Goal: Transaction & Acquisition: Purchase product/service

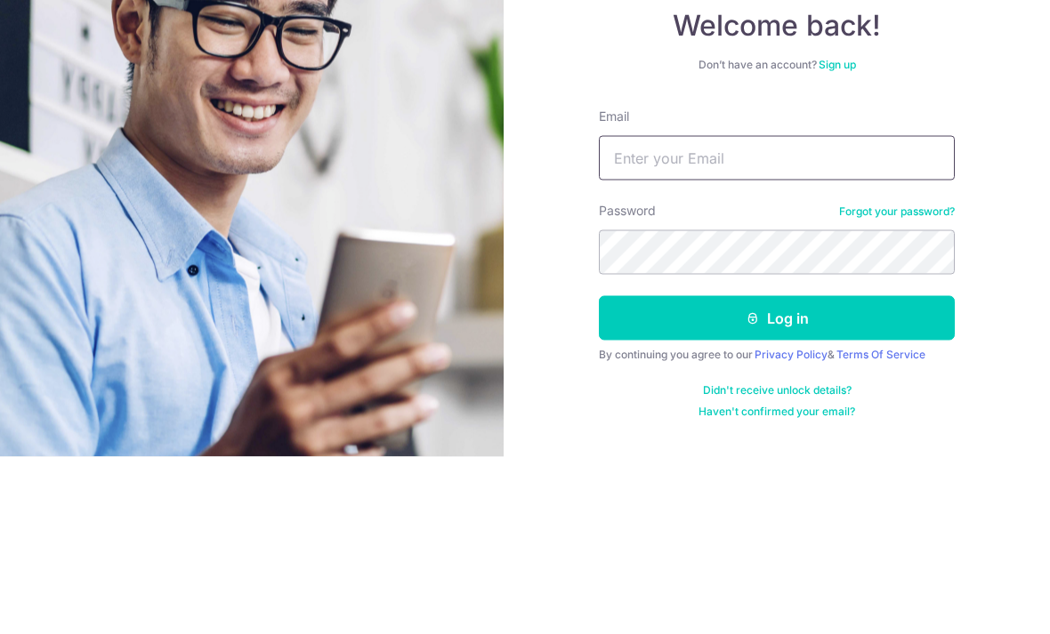
type input "[EMAIL_ADDRESS][DOMAIN_NAME]"
click at [777, 473] on button "Log in" at bounding box center [777, 495] width 356 height 44
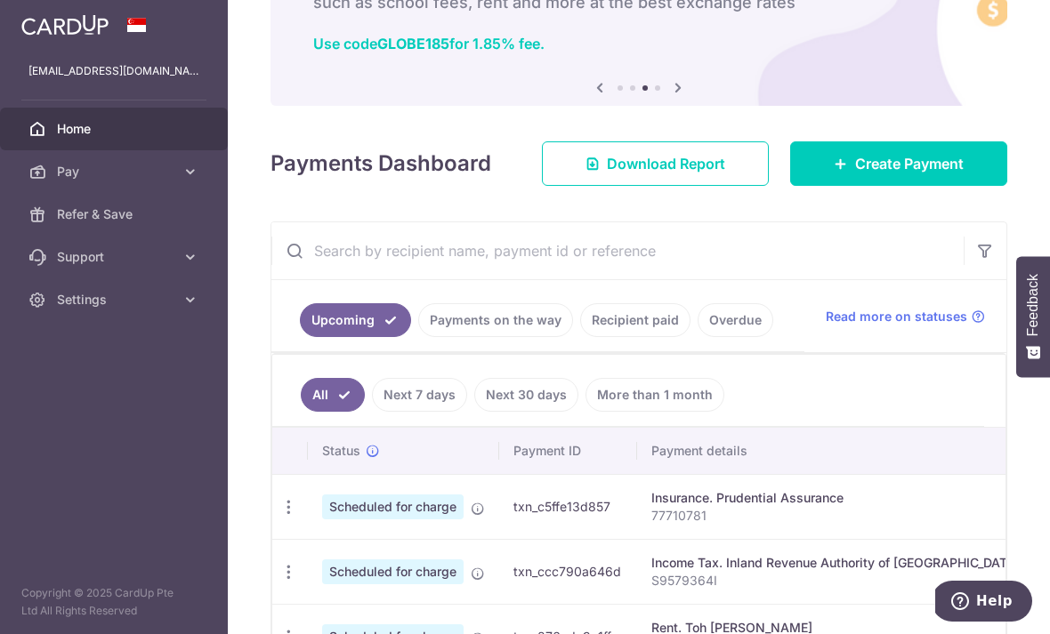
scroll to position [121, 0]
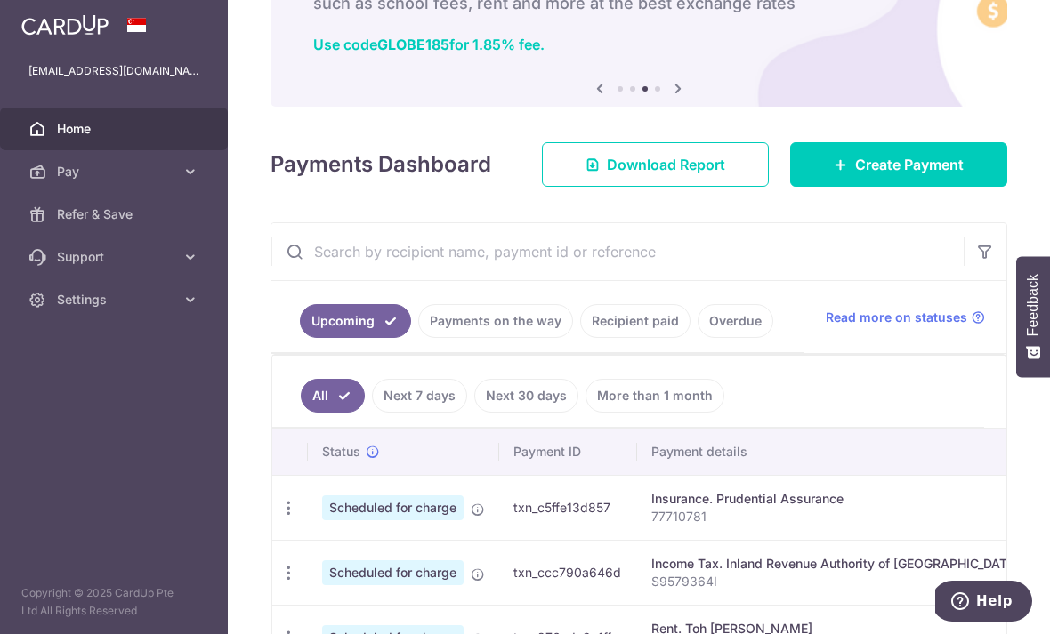
click at [934, 175] on span "Create Payment" at bounding box center [909, 164] width 109 height 21
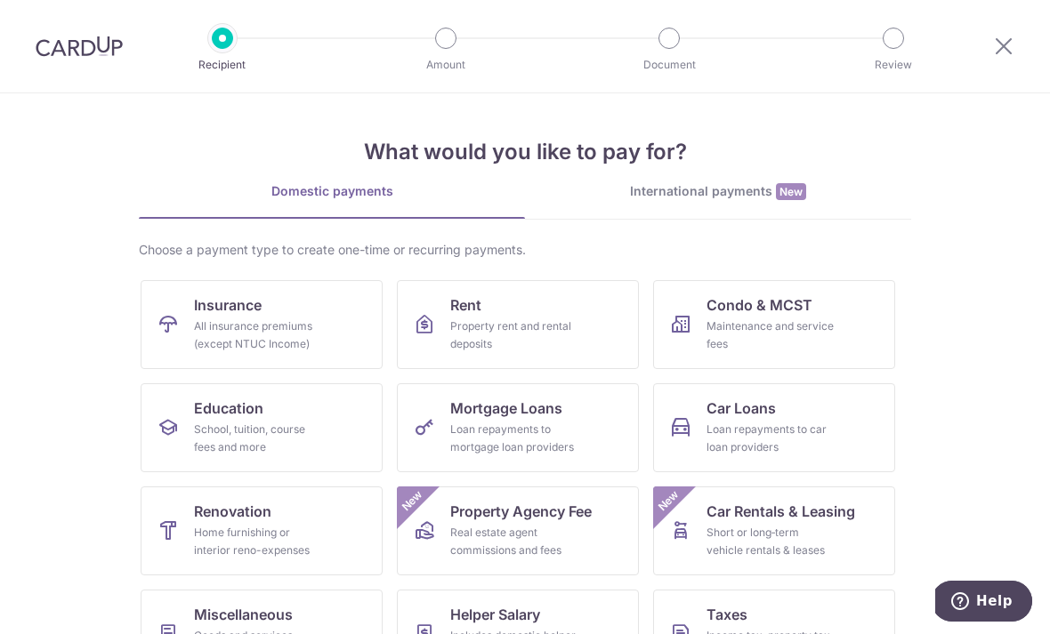
click at [302, 328] on div "All insurance premiums (except NTUC Income)" at bounding box center [258, 336] width 128 height 36
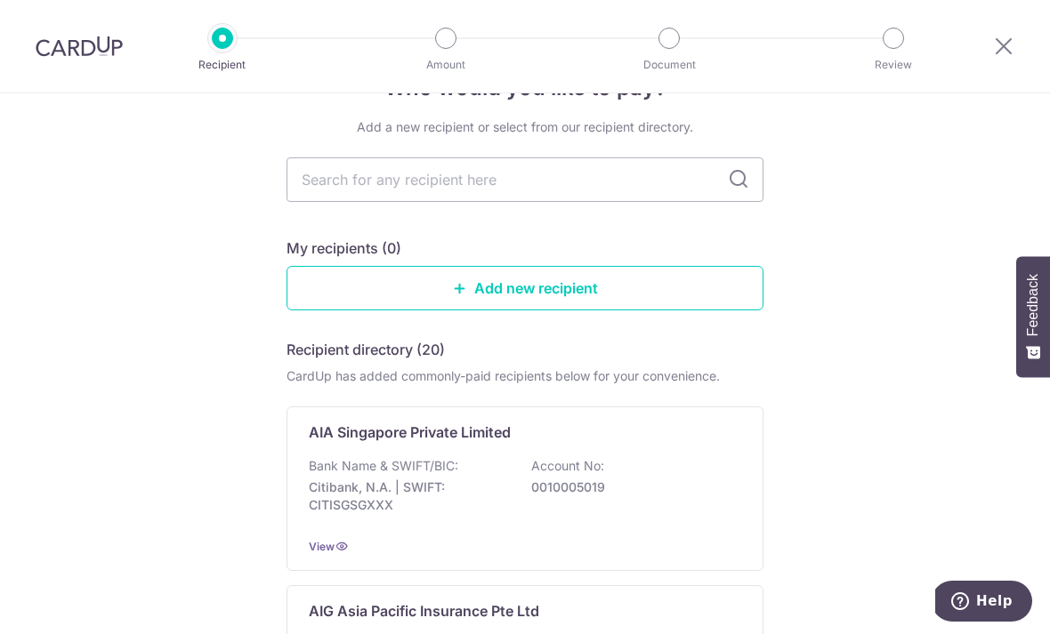
scroll to position [61, 0]
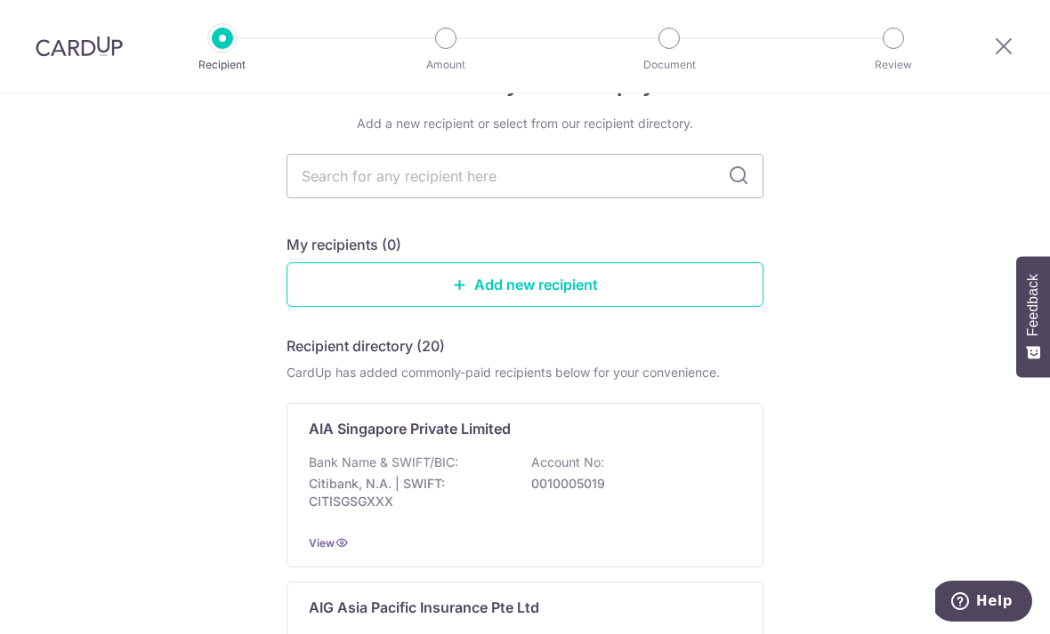
click at [725, 298] on link "Add new recipient" at bounding box center [525, 285] width 477 height 44
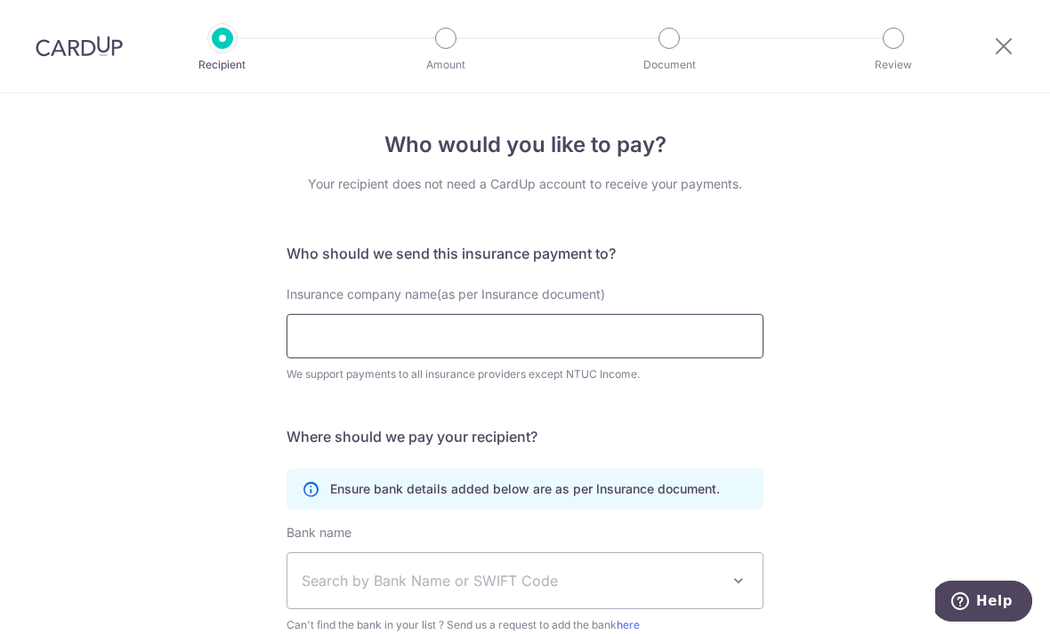
click at [707, 344] on input "Insurance company name(as per Insurance document)" at bounding box center [525, 336] width 477 height 44
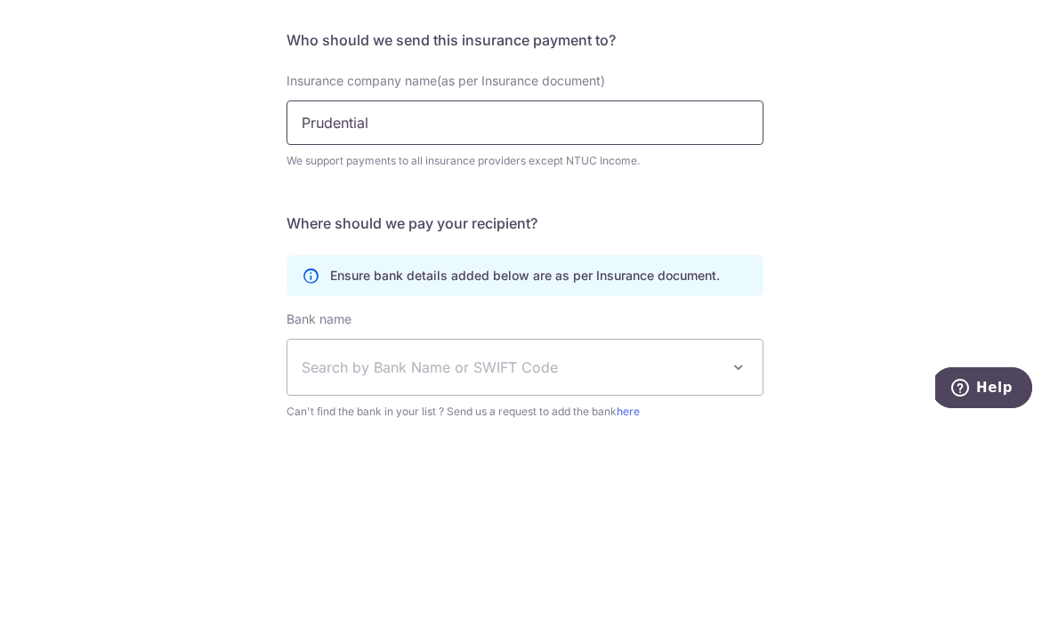
type input "Prudential"
click button "Submit Request" at bounding box center [0, 0] width 0 height 0
click at [930, 198] on div "Who would you like to pay? Your recipient does not need a CardUp account to rec…" at bounding box center [525, 482] width 1050 height 778
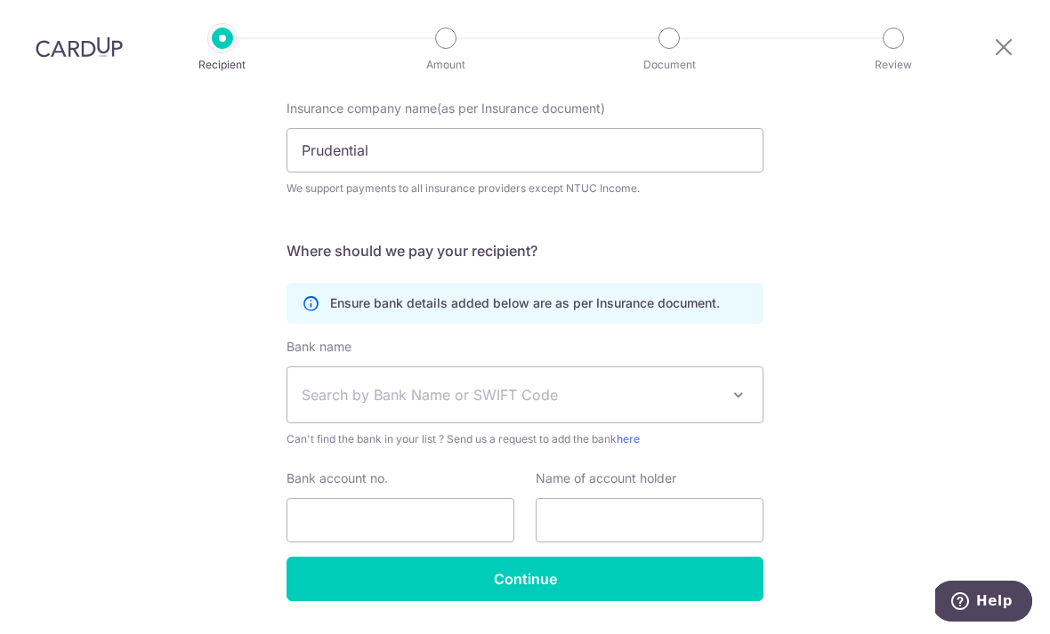
scroll to position [186, 0]
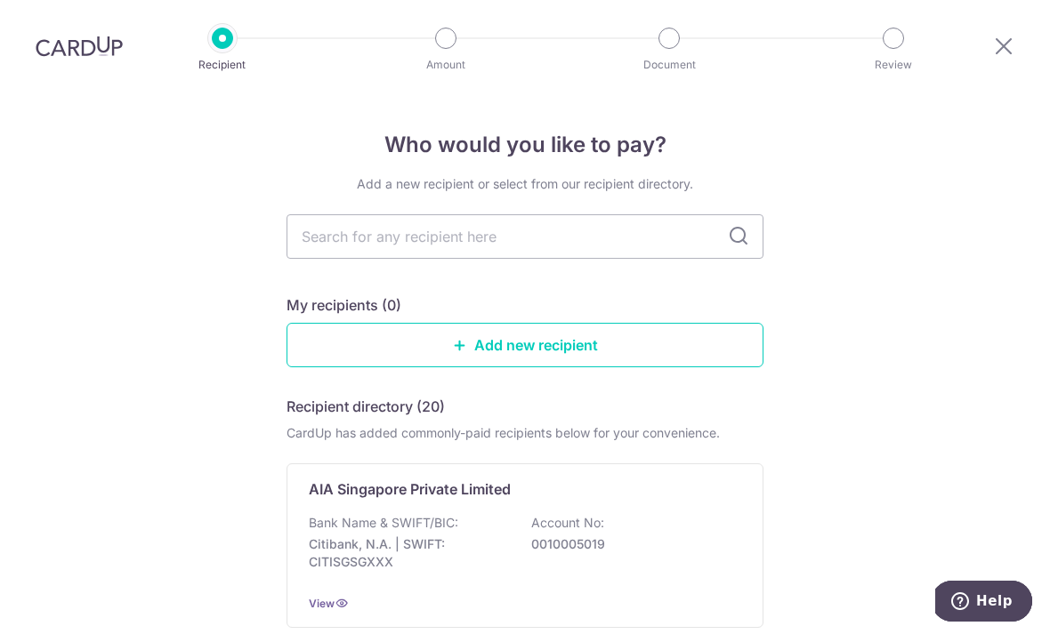
click at [675, 253] on input "text" at bounding box center [525, 236] width 477 height 44
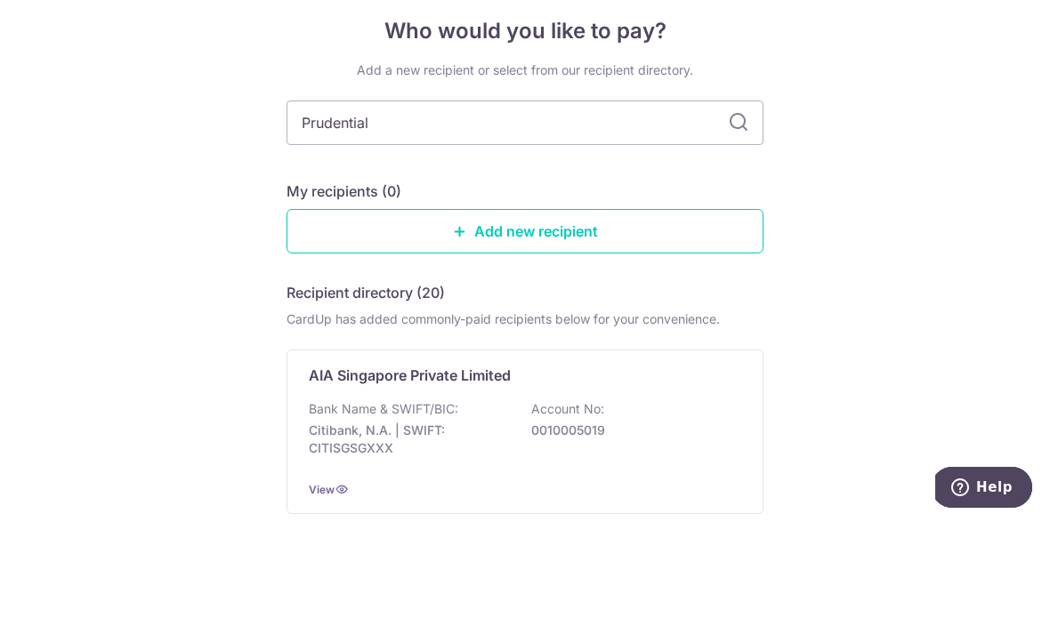
type input "Prudential"
click at [731, 214] on input "Prudential" at bounding box center [525, 236] width 477 height 44
click at [742, 226] on icon at bounding box center [738, 236] width 21 height 21
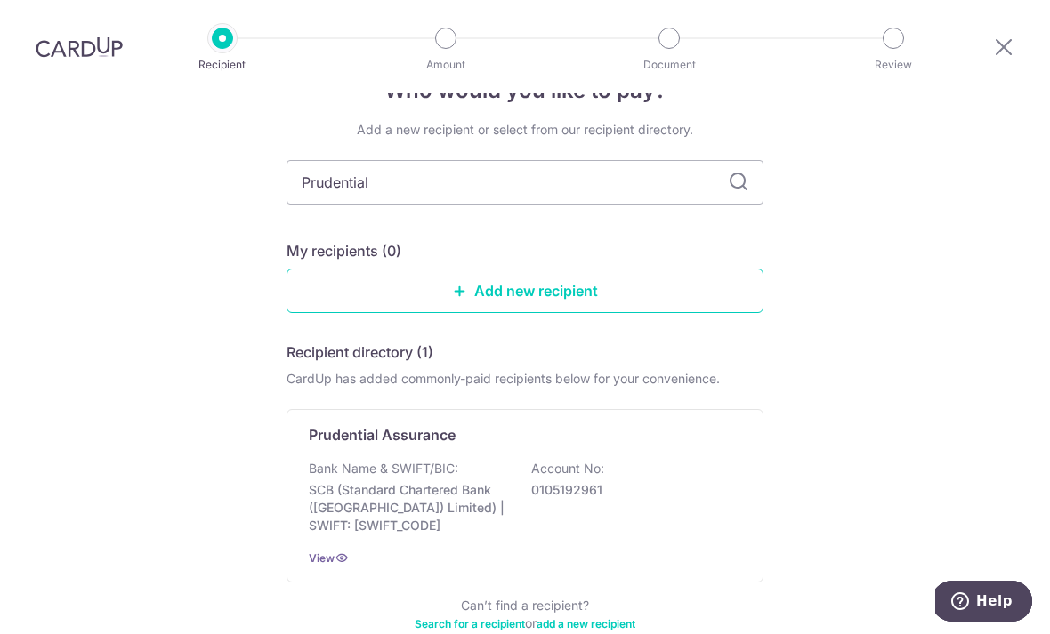
scroll to position [59, 0]
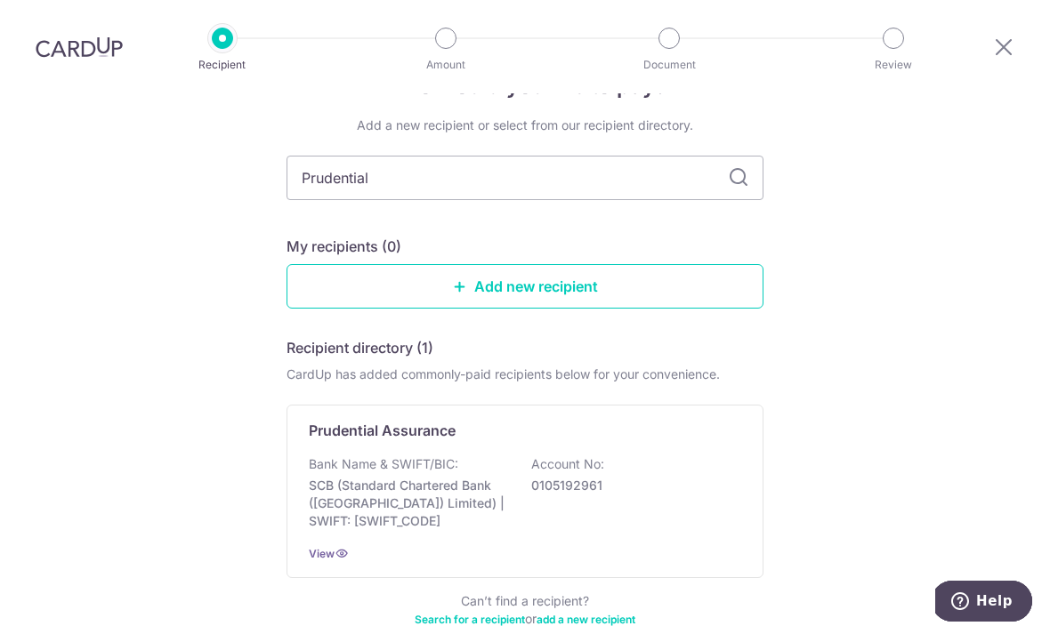
click at [685, 456] on div "Bank Name & SWIFT/BIC: SCB (Standard Chartered Bank (Singapore) Limited) | SWIF…" at bounding box center [525, 493] width 432 height 75
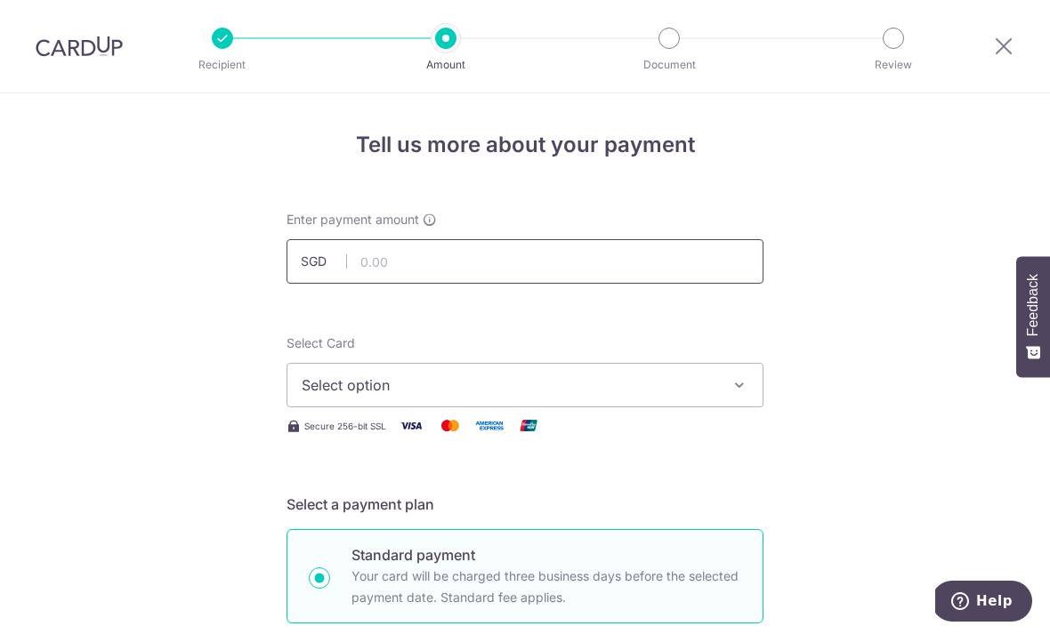
click at [599, 259] on input "text" at bounding box center [525, 261] width 477 height 44
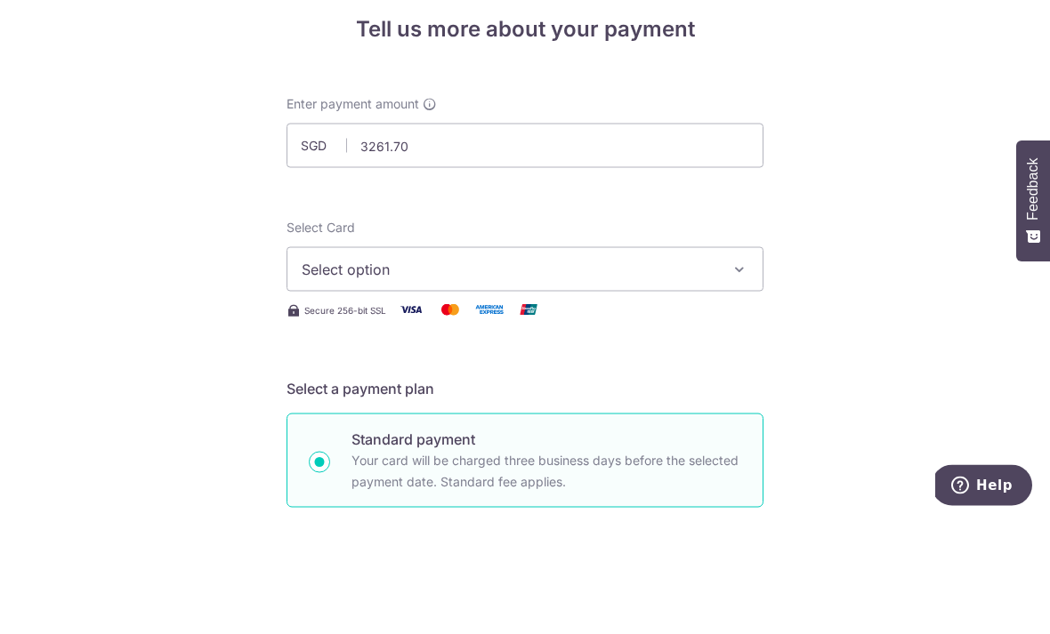
type input "3,261.70"
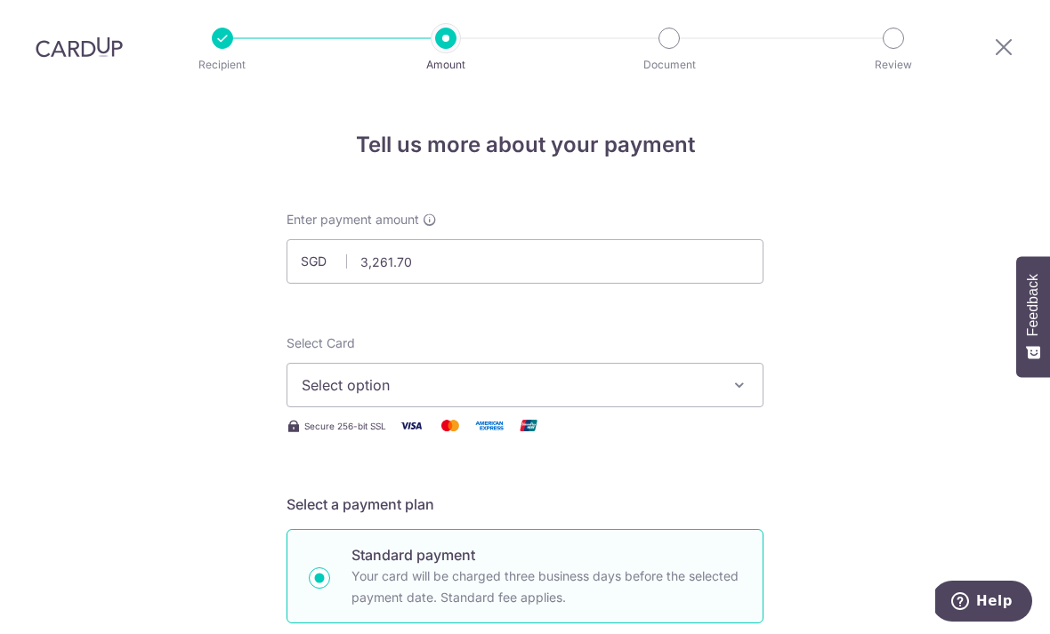
click at [739, 376] on icon "button" at bounding box center [740, 385] width 18 height 18
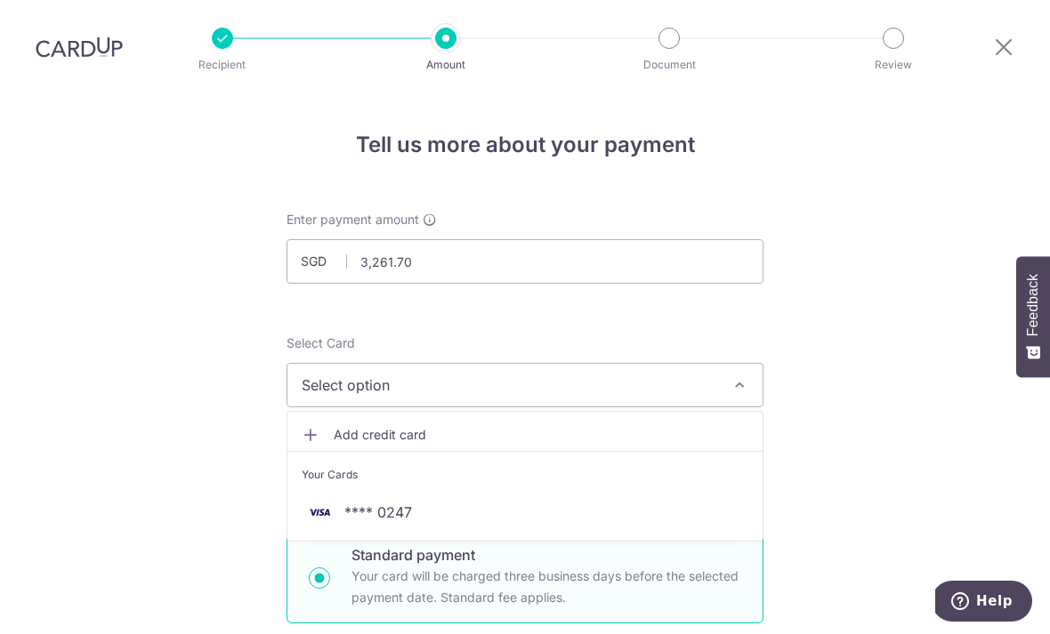
click at [657, 491] on link "**** 0247" at bounding box center [524, 512] width 475 height 43
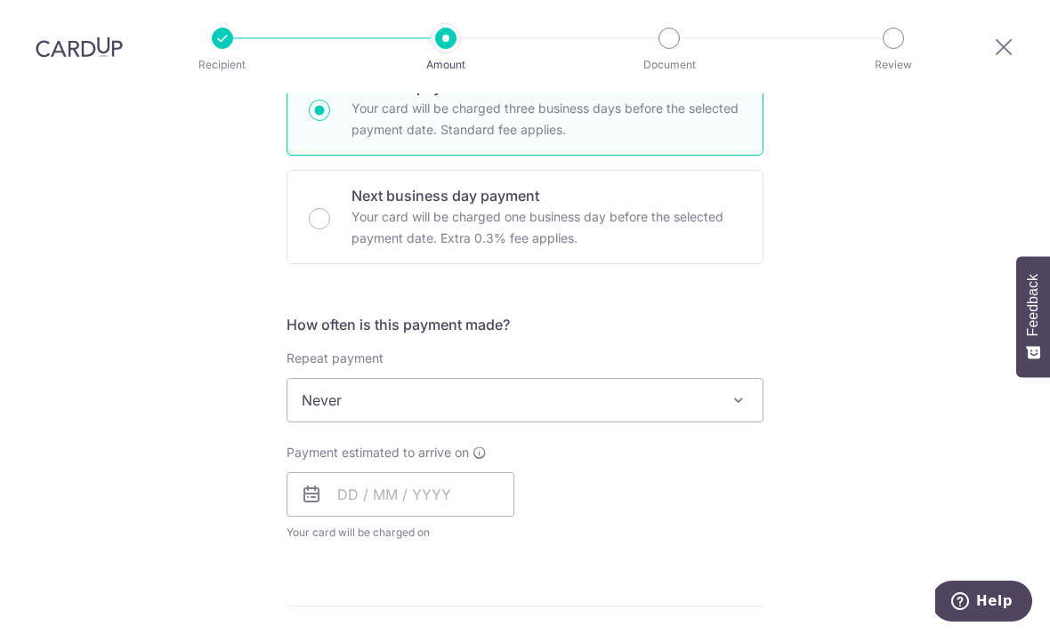
scroll to position [473, 0]
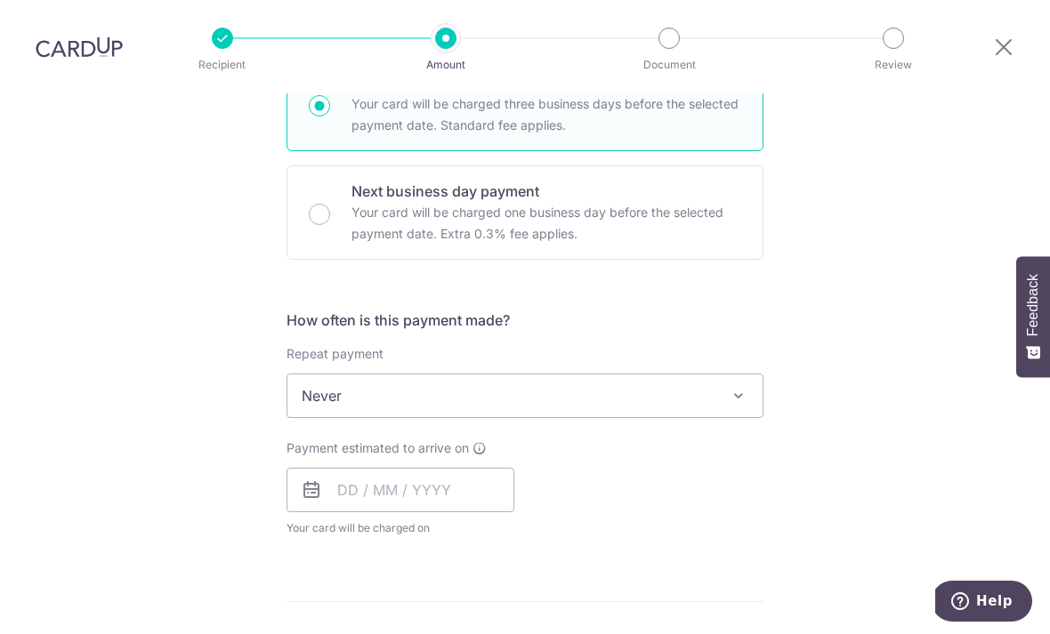
click at [731, 375] on span "Never" at bounding box center [524, 396] width 475 height 43
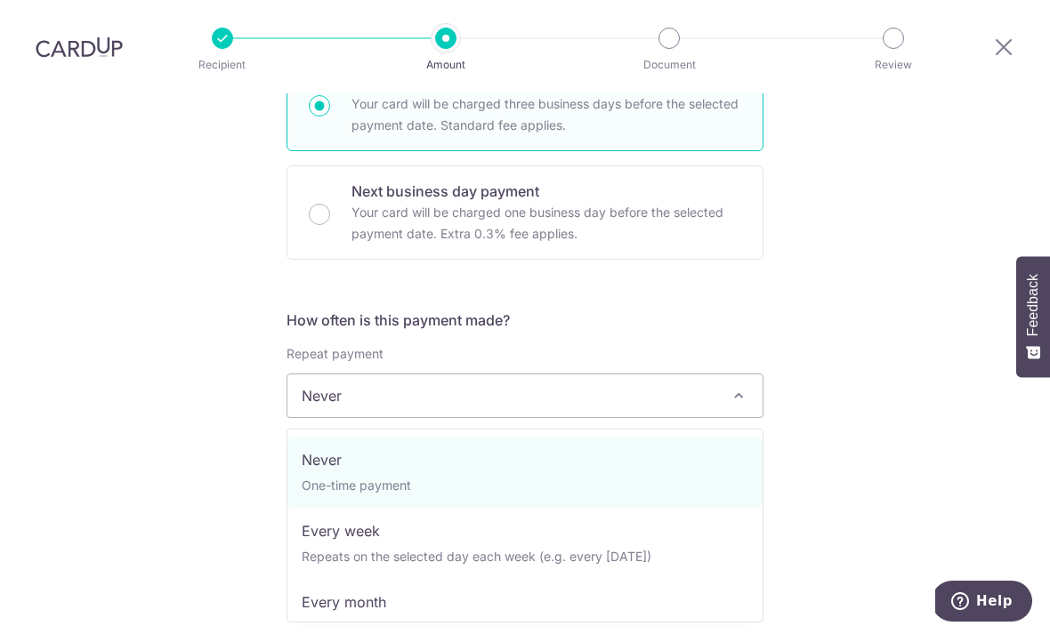
click at [854, 280] on div "Tell us more about your payment Enter payment amount SGD 3,261.70 3261.70 Selec…" at bounding box center [525, 426] width 1050 height 1610
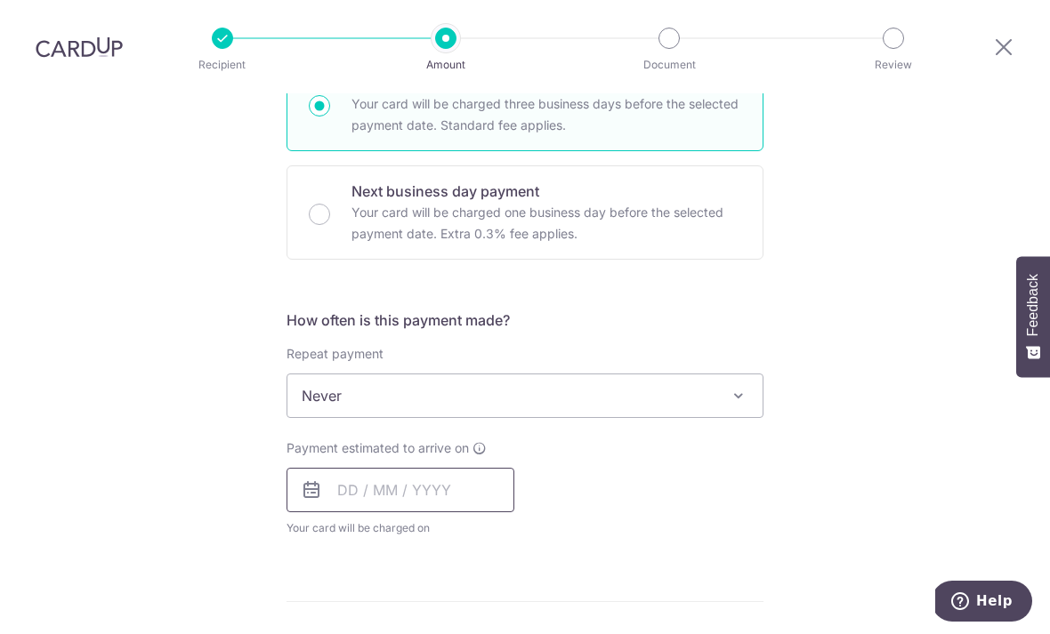
click at [471, 468] on input "text" at bounding box center [401, 490] width 228 height 44
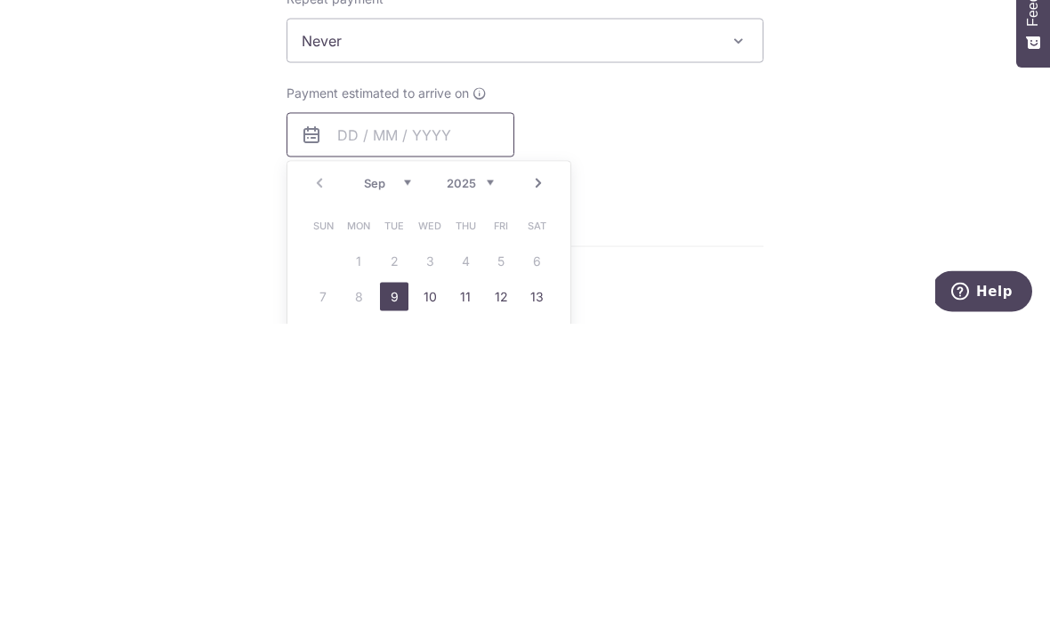
scroll to position [578, 0]
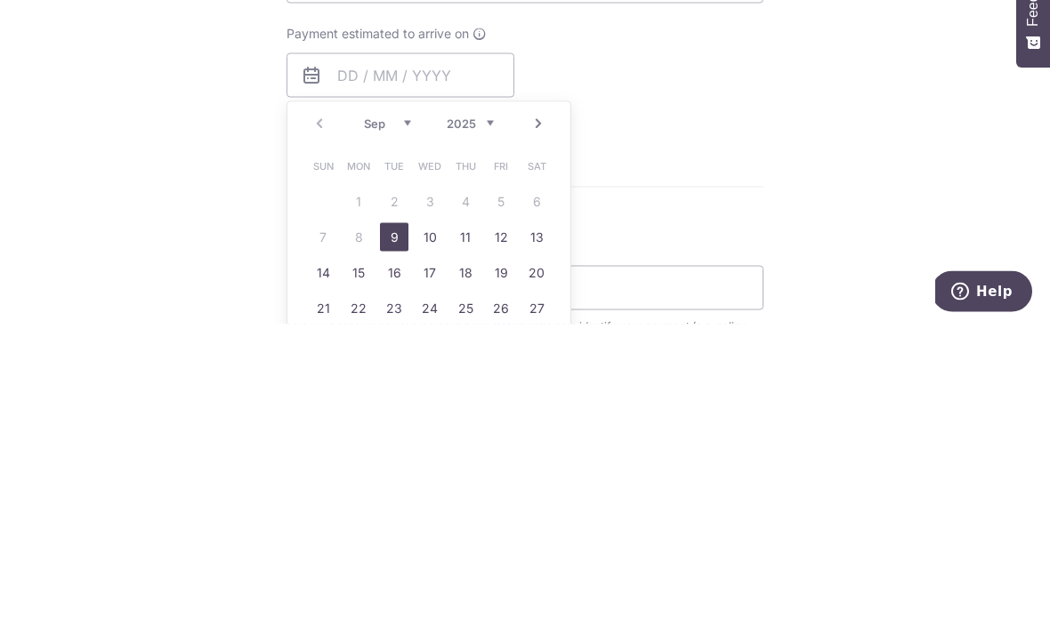
click at [407, 533] on link "9" at bounding box center [394, 547] width 28 height 28
type input "[DATE]"
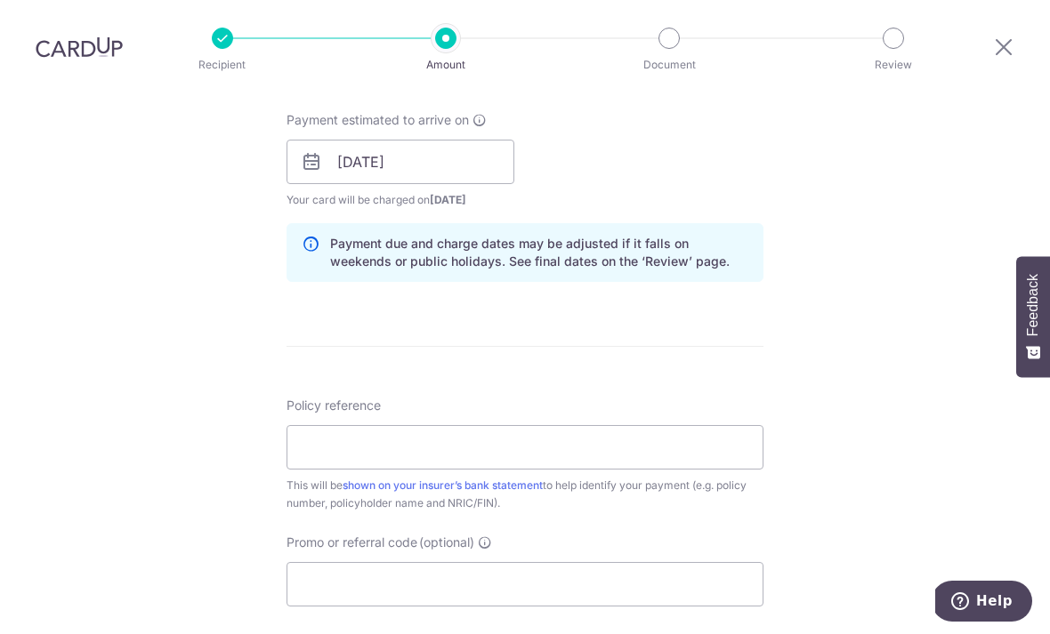
scroll to position [807, 0]
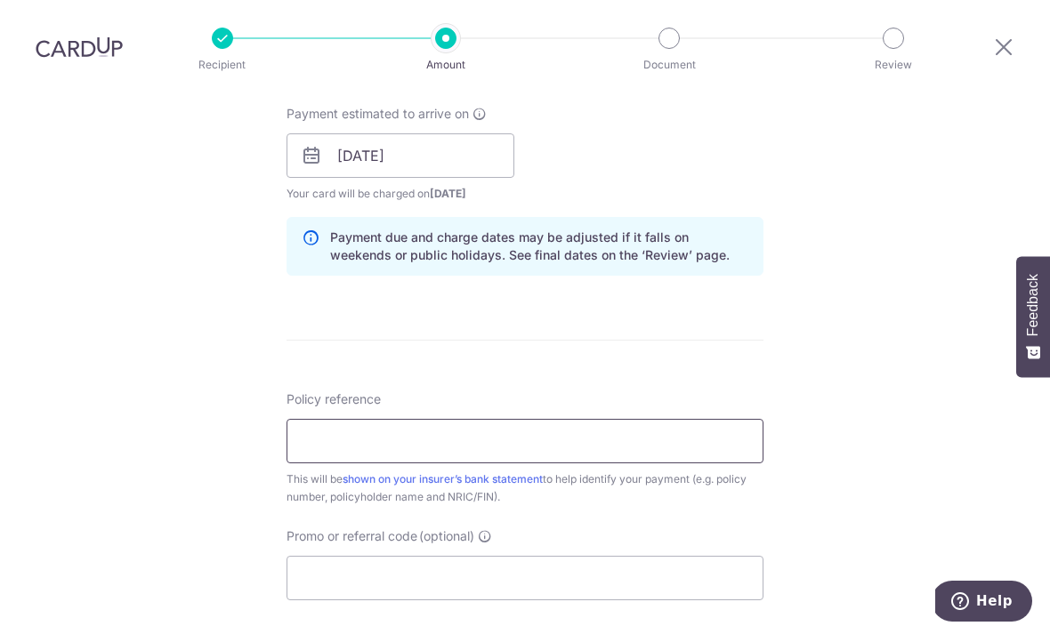
click at [663, 419] on input "Policy reference" at bounding box center [525, 441] width 477 height 44
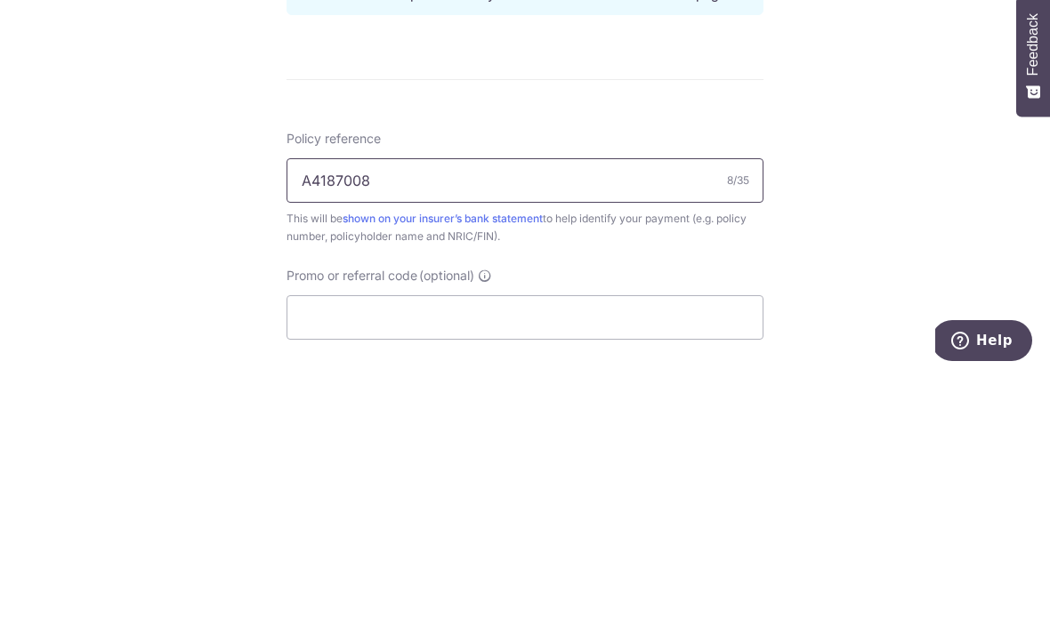
type input "A4187008"
click at [905, 190] on div "Tell us more about your payment Enter payment amount SGD 3,261.70 3261.70 Selec…" at bounding box center [525, 127] width 1050 height 1683
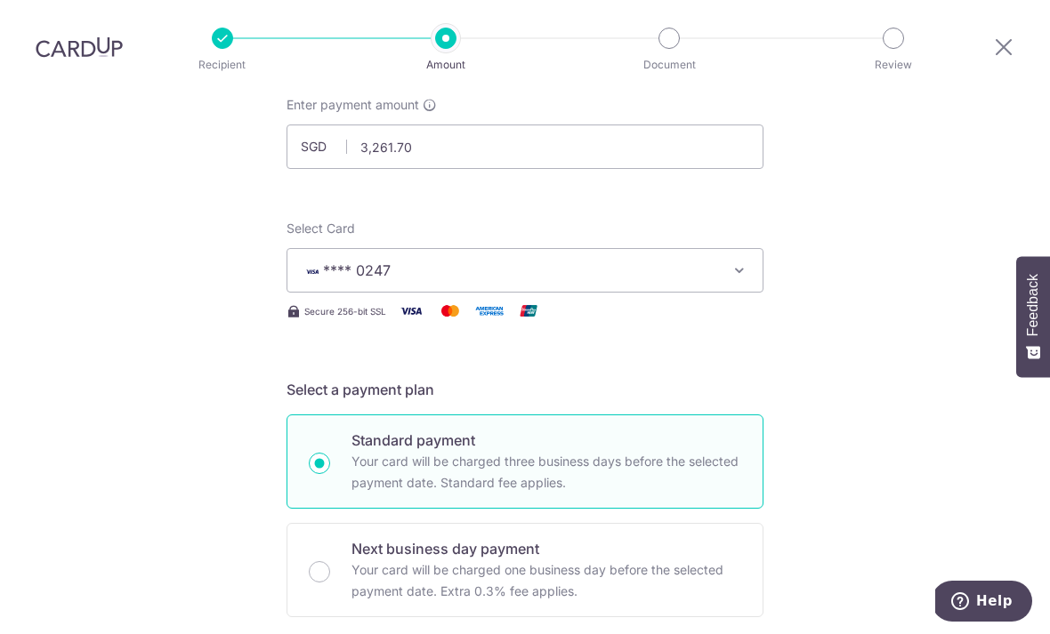
scroll to position [122, 0]
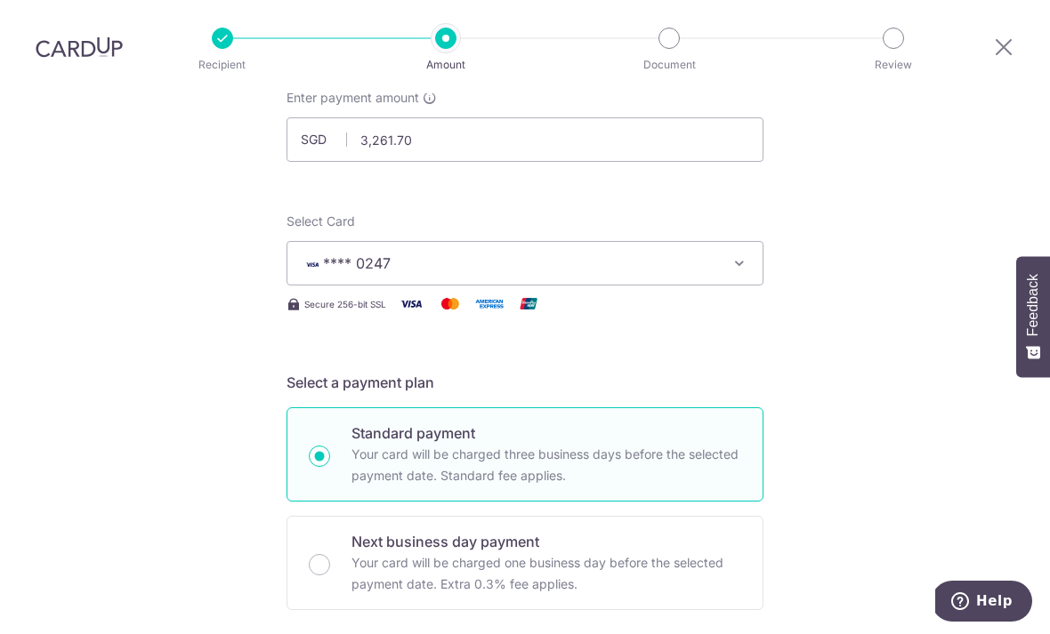
click at [333, 516] on div "Next business day payment Your card will be charged one business day before the…" at bounding box center [525, 563] width 477 height 94
radio input "false"
radio input "true"
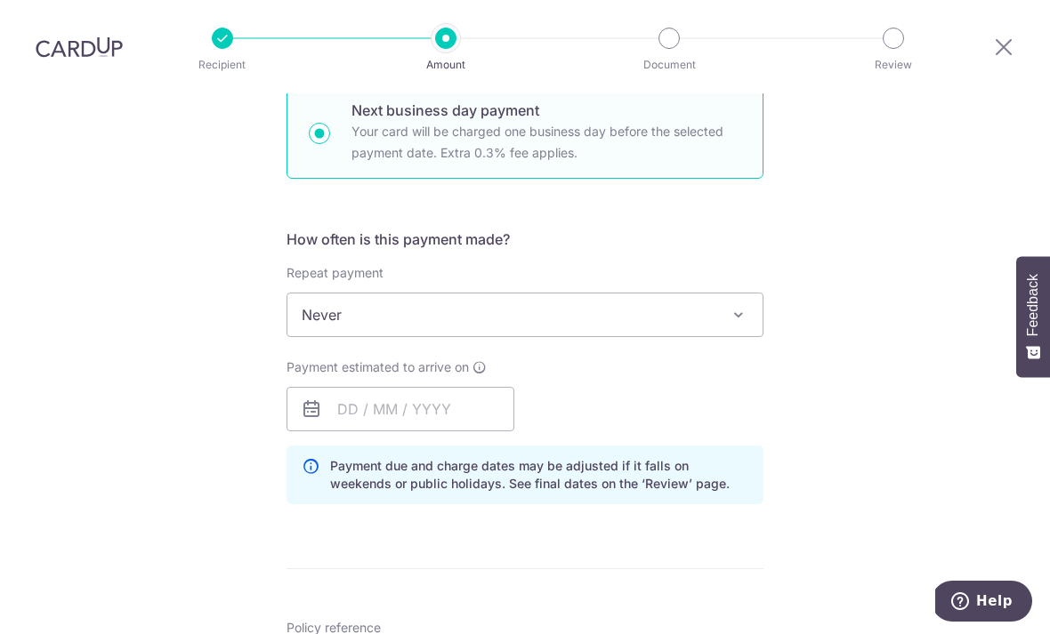
scroll to position [581, 0]
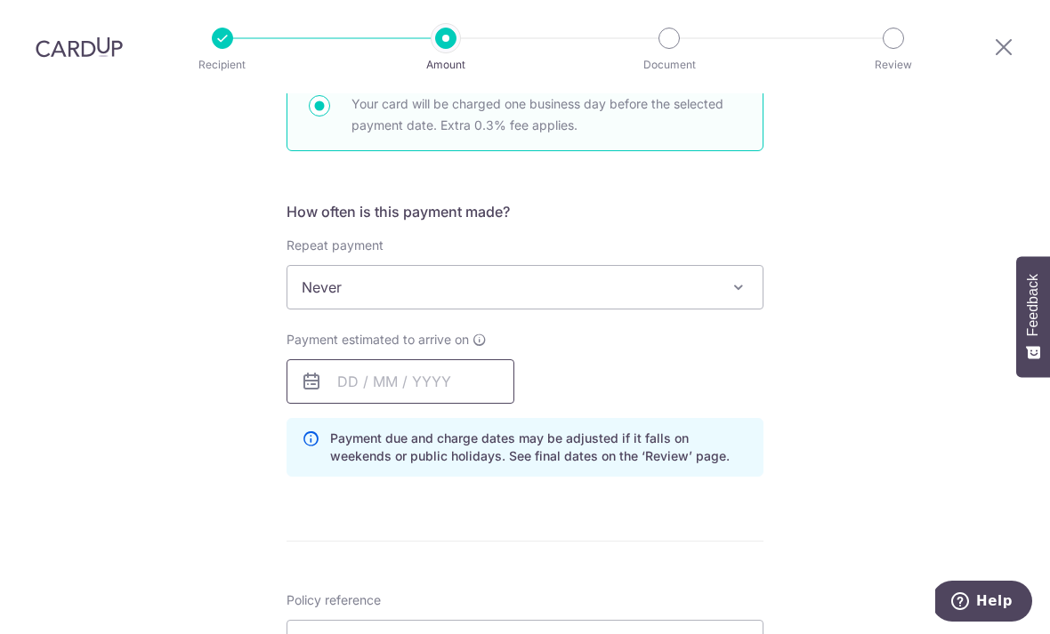
click at [479, 359] on input "text" at bounding box center [401, 381] width 228 height 44
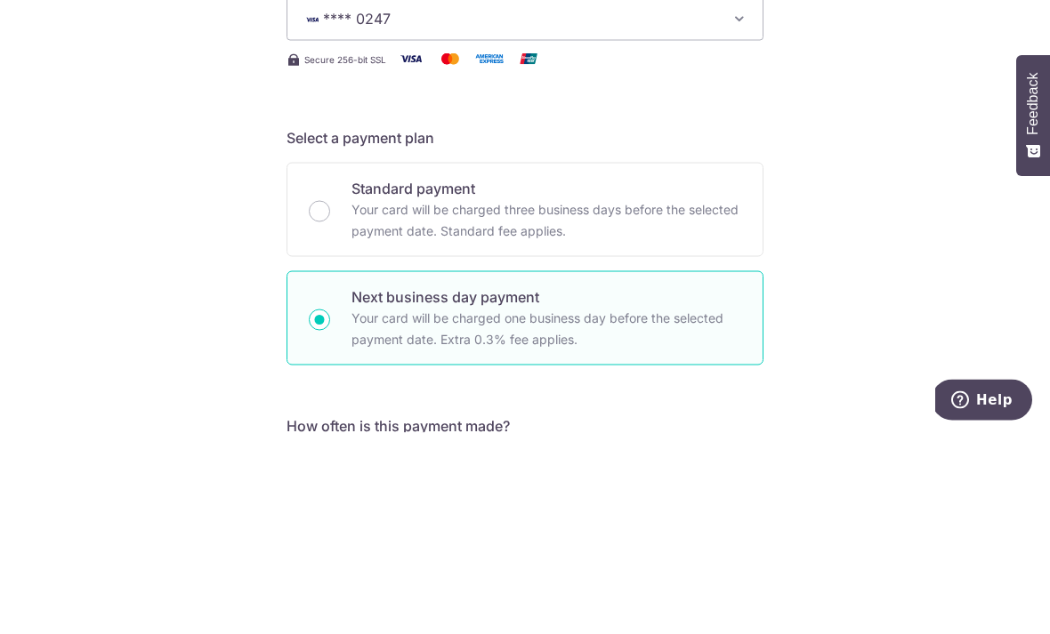
scroll to position [168, 0]
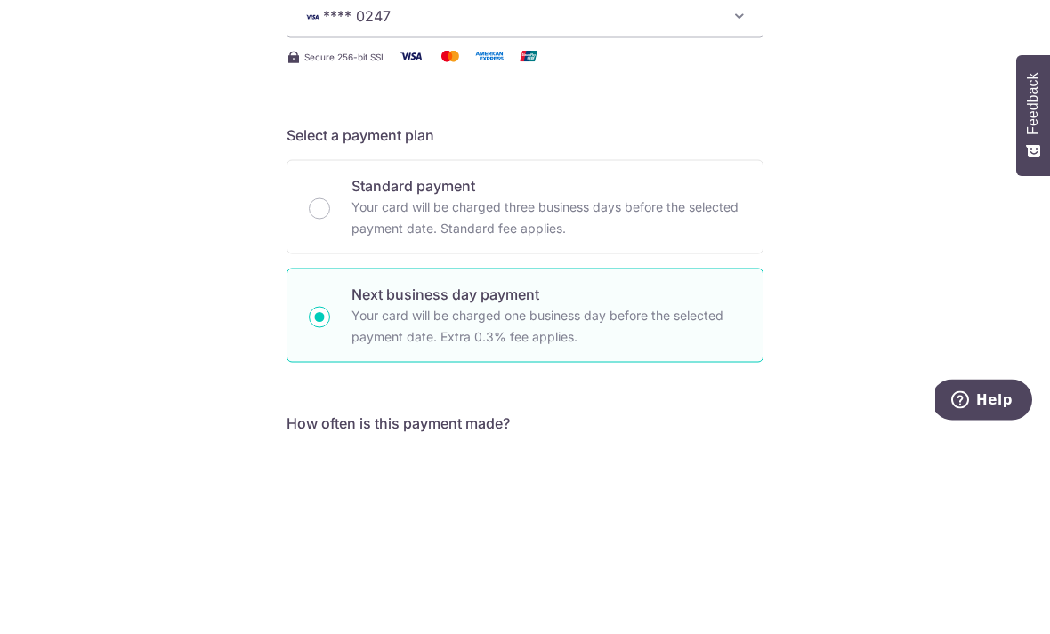
click at [536, 398] on p "Your card will be charged three business days before the selected payment date.…" at bounding box center [546, 419] width 390 height 43
click at [330, 400] on input "Standard payment Your card will be charged three business days before the selec…" at bounding box center [319, 410] width 21 height 21
radio input "true"
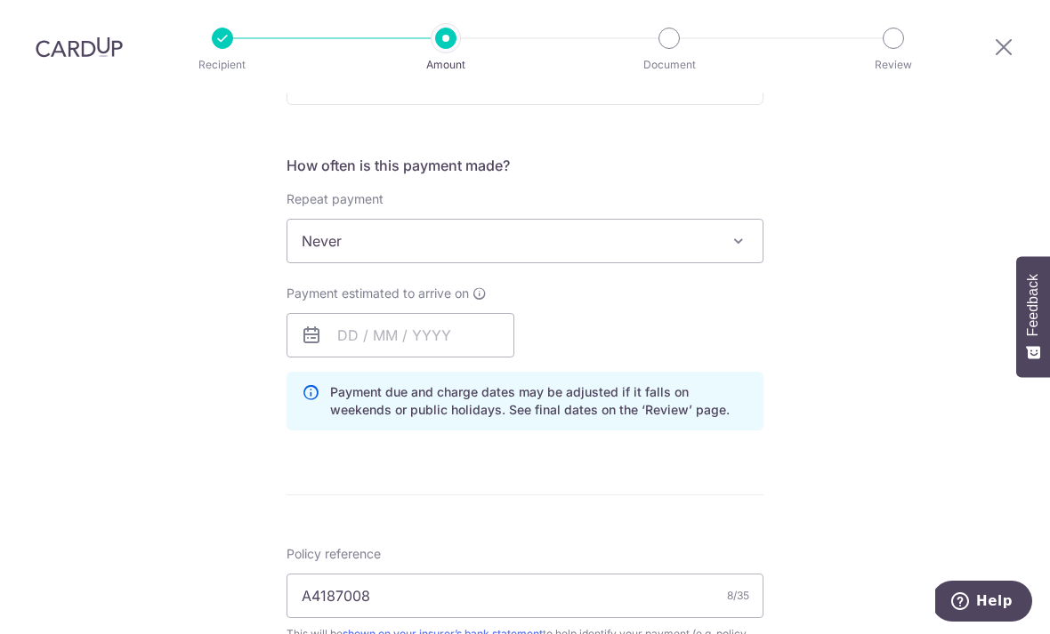
scroll to position [643, 0]
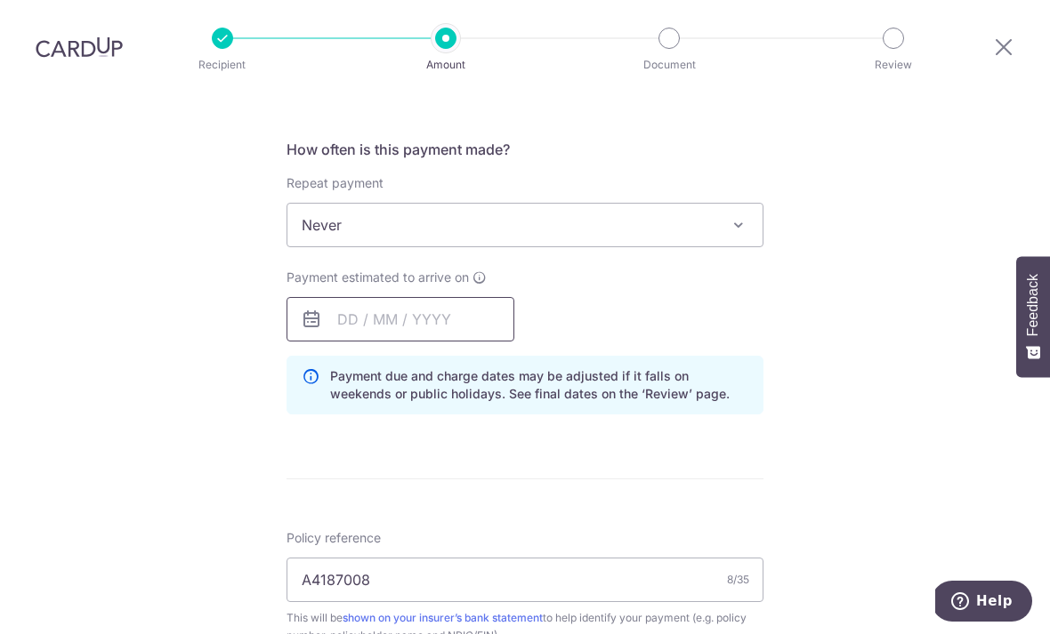
click at [477, 297] on input "text" at bounding box center [401, 319] width 228 height 44
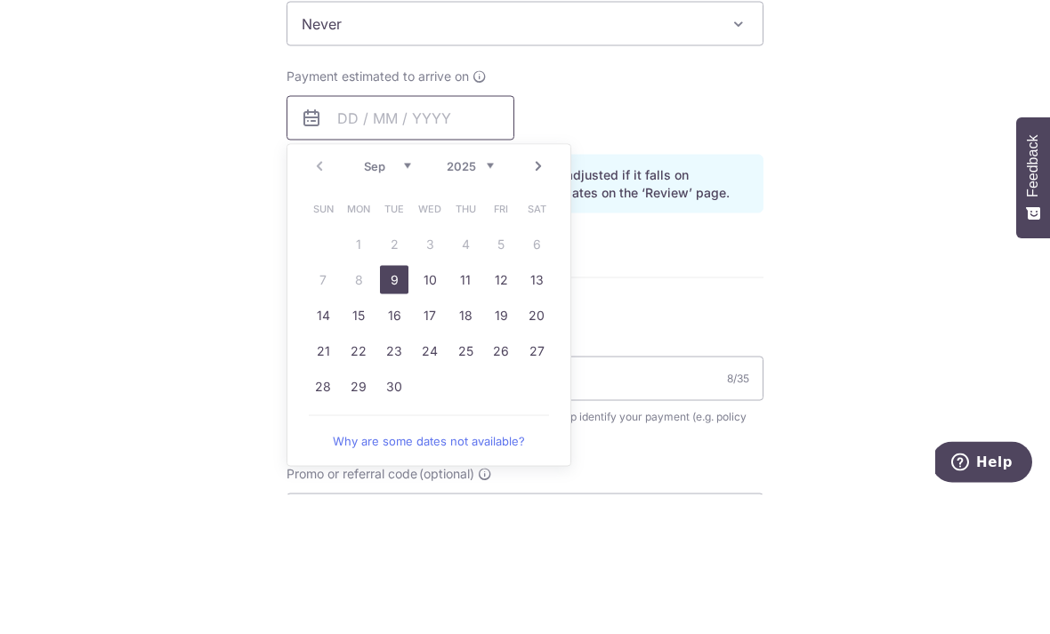
scroll to position [779, 0]
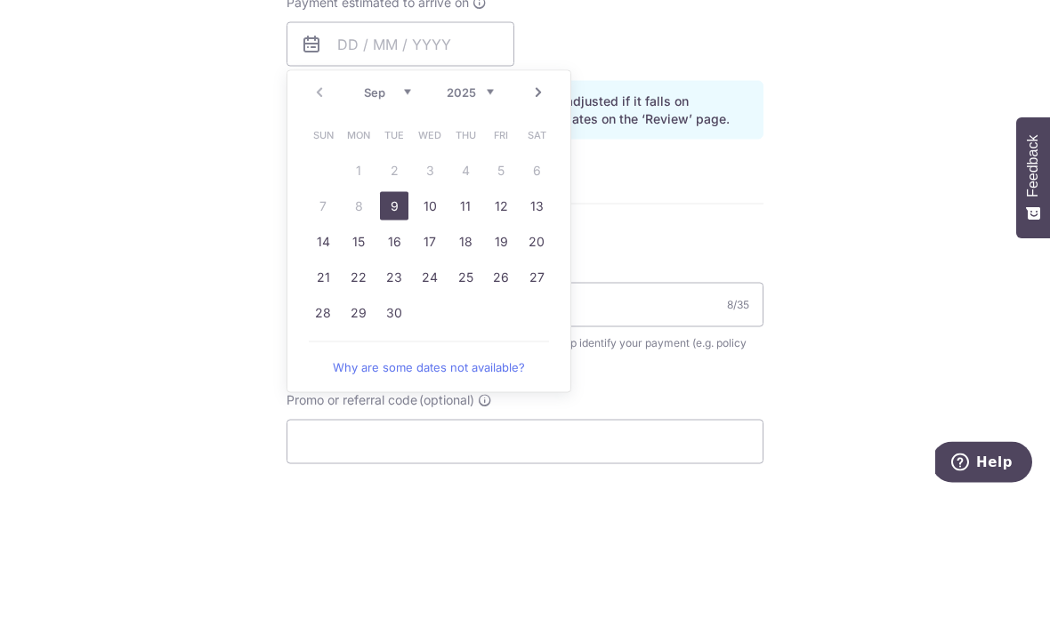
click at [399, 331] on link "9" at bounding box center [394, 345] width 28 height 28
type input "[DATE]"
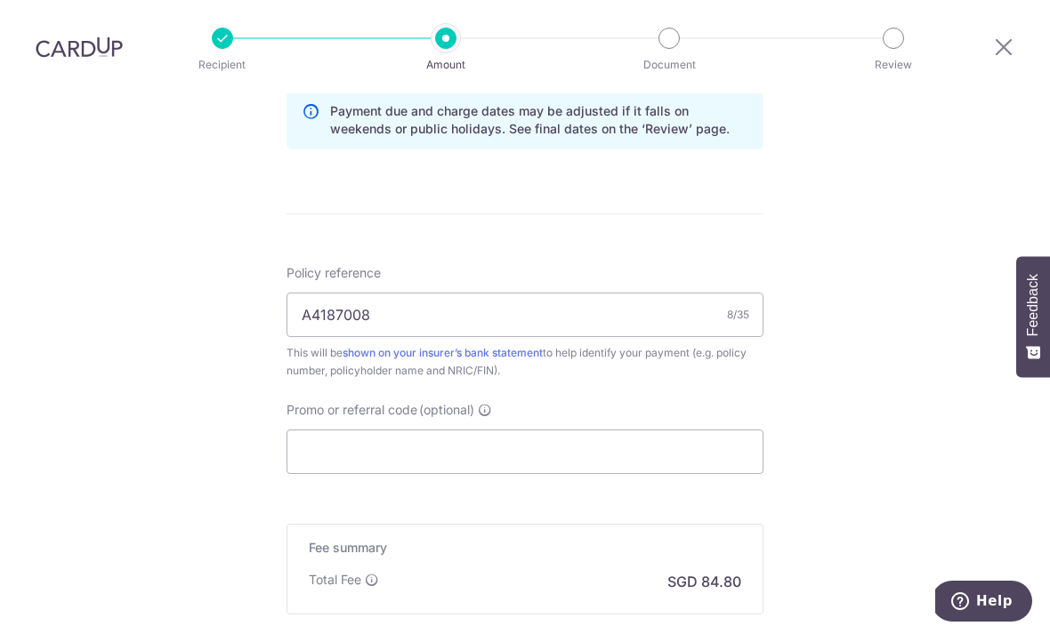
scroll to position [938, 0]
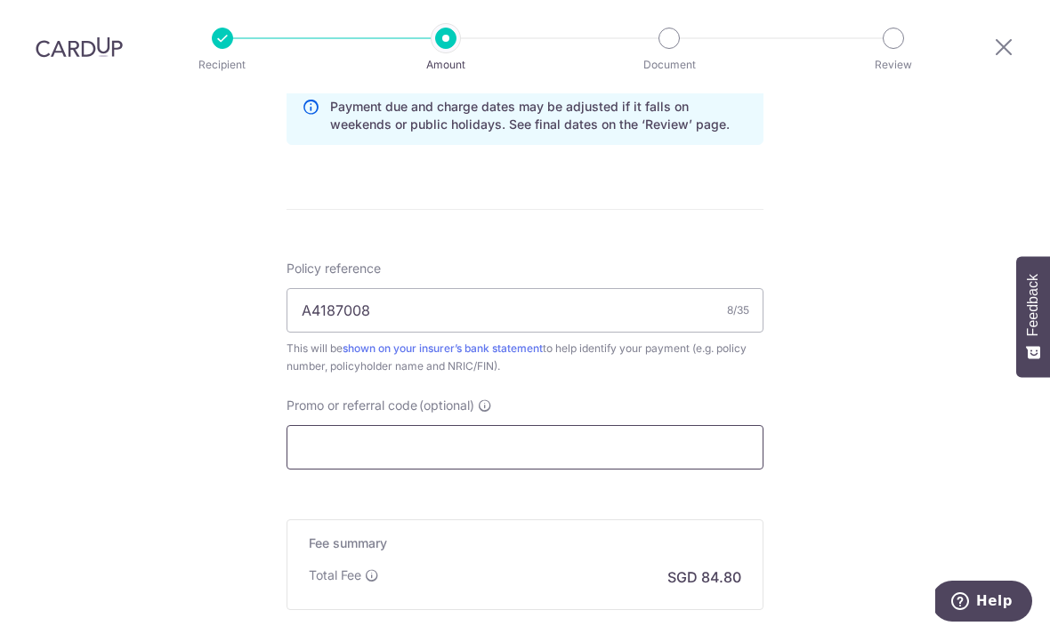
click at [678, 425] on input "Promo or referral code (optional)" at bounding box center [525, 447] width 477 height 44
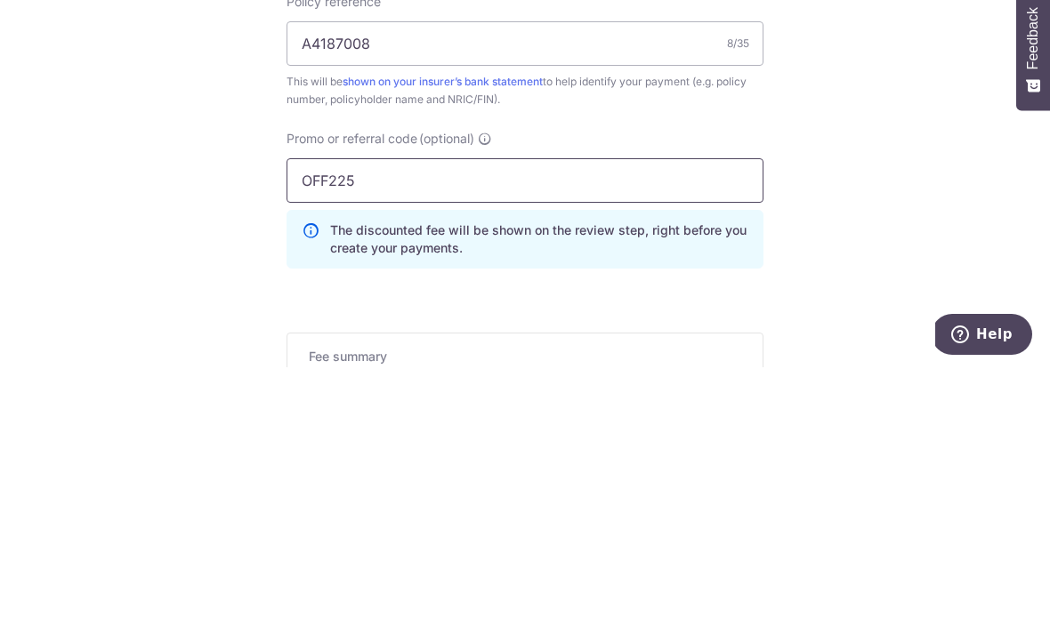
type input "OFF225"
click at [923, 165] on div "Tell us more about your payment Enter payment amount SGD 3,261.70 3261.70 Selec…" at bounding box center [525, 37] width 1050 height 1763
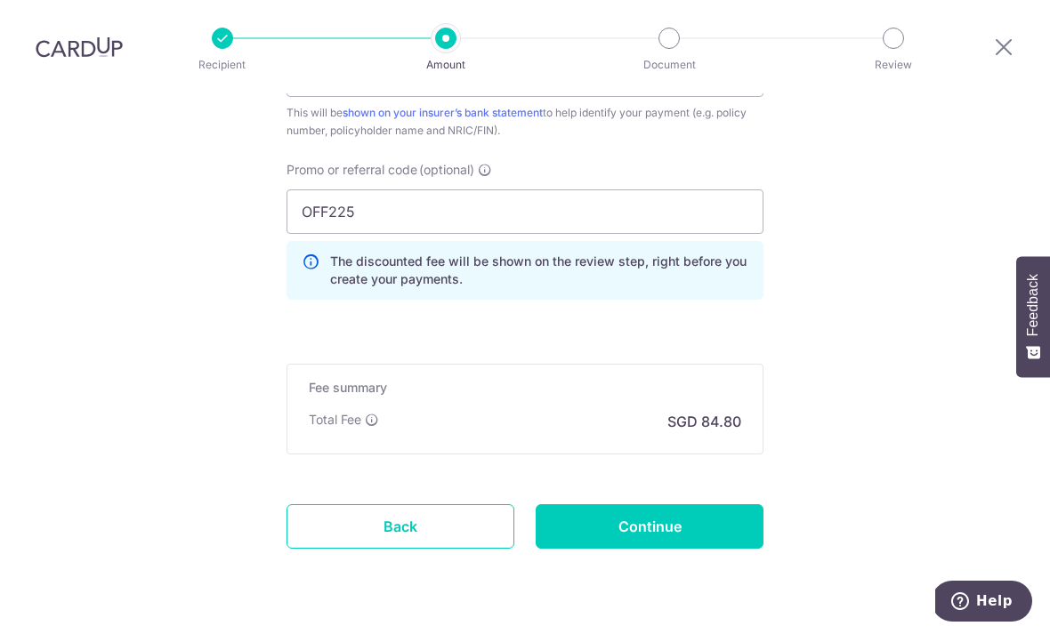
scroll to position [1171, 0]
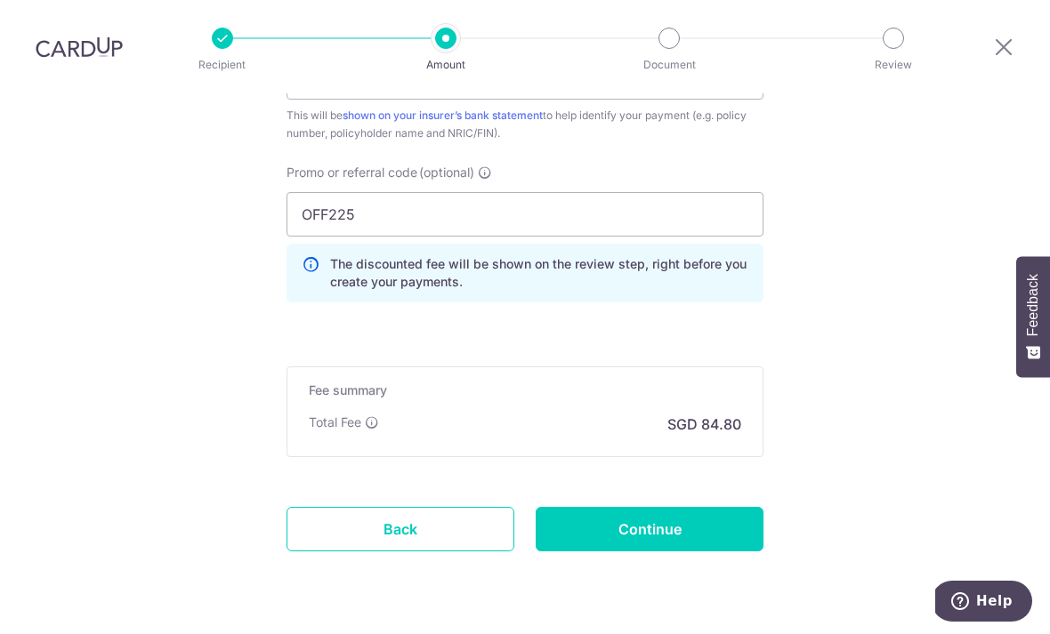
click at [692, 507] on input "Continue" at bounding box center [650, 529] width 228 height 44
type input "Create Schedule"
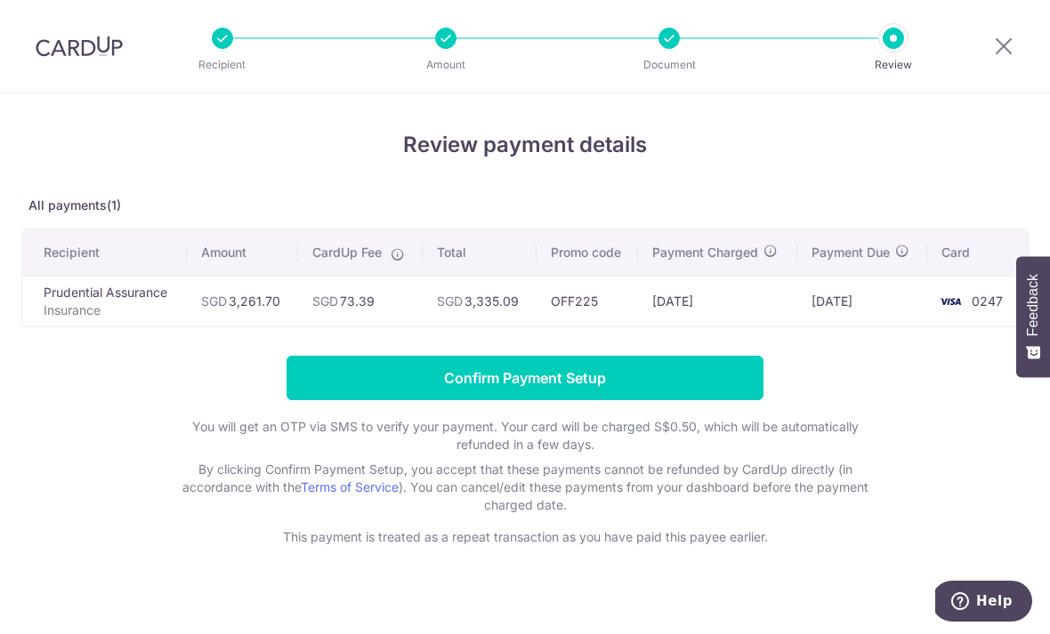
click at [698, 391] on input "Confirm Payment Setup" at bounding box center [525, 378] width 477 height 44
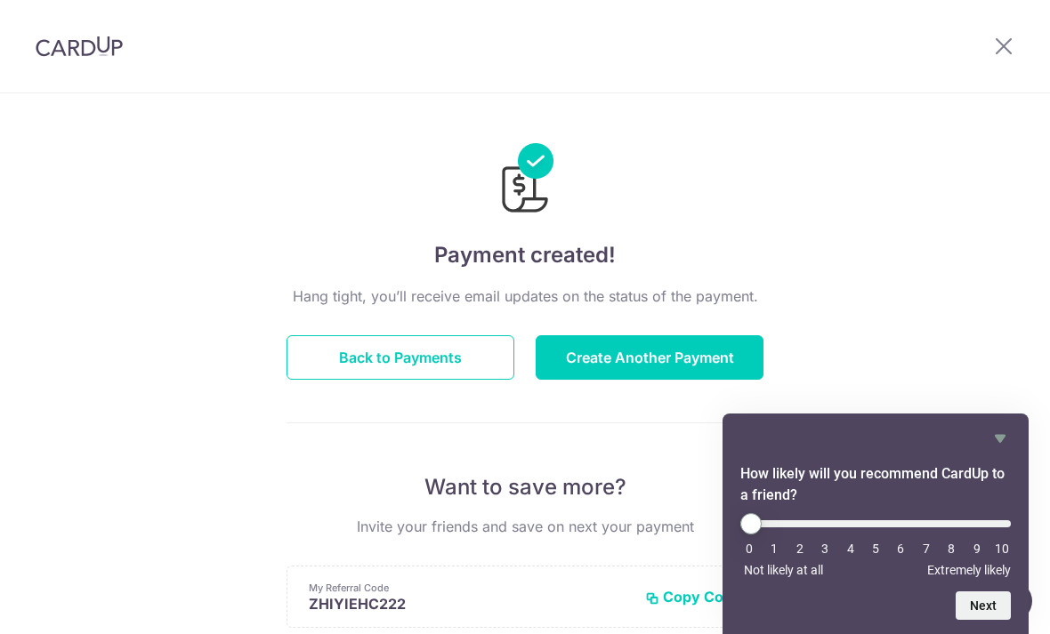
click at [466, 347] on button "Back to Payments" at bounding box center [401, 357] width 228 height 44
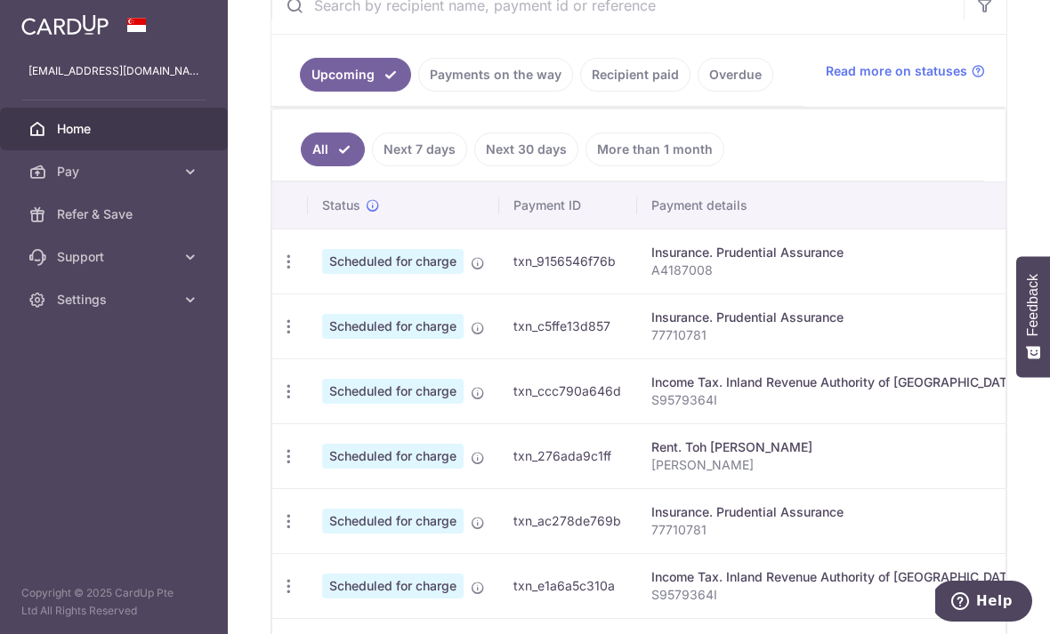
scroll to position [397, 0]
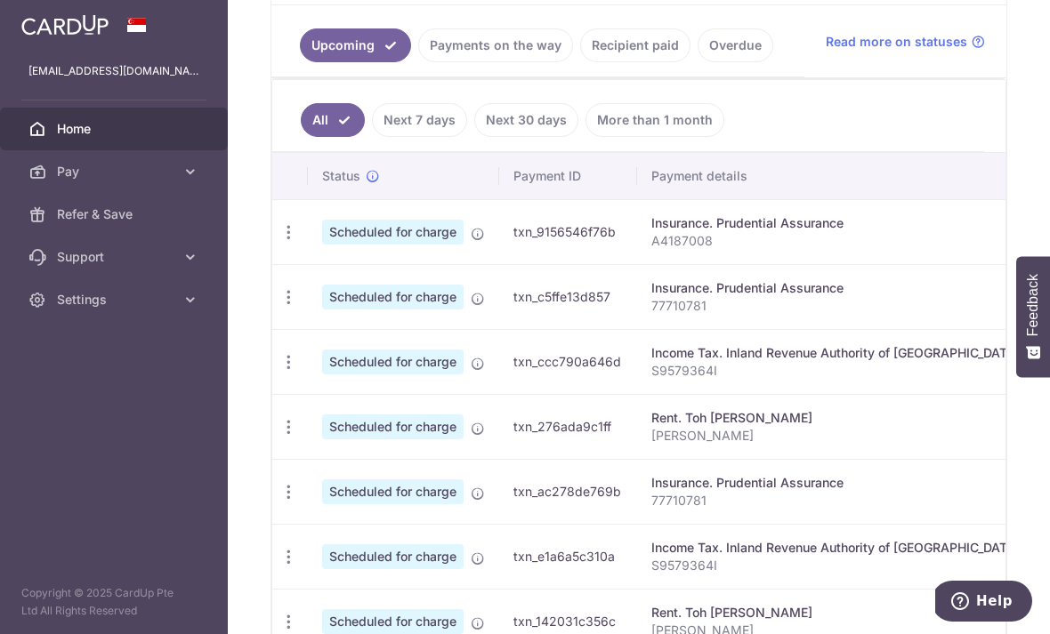
click at [735, 264] on td "Insurance. Prudential Assurance A4187008" at bounding box center [835, 231] width 397 height 65
click at [499, 264] on td "txn_9156546f76b" at bounding box center [568, 231] width 138 height 65
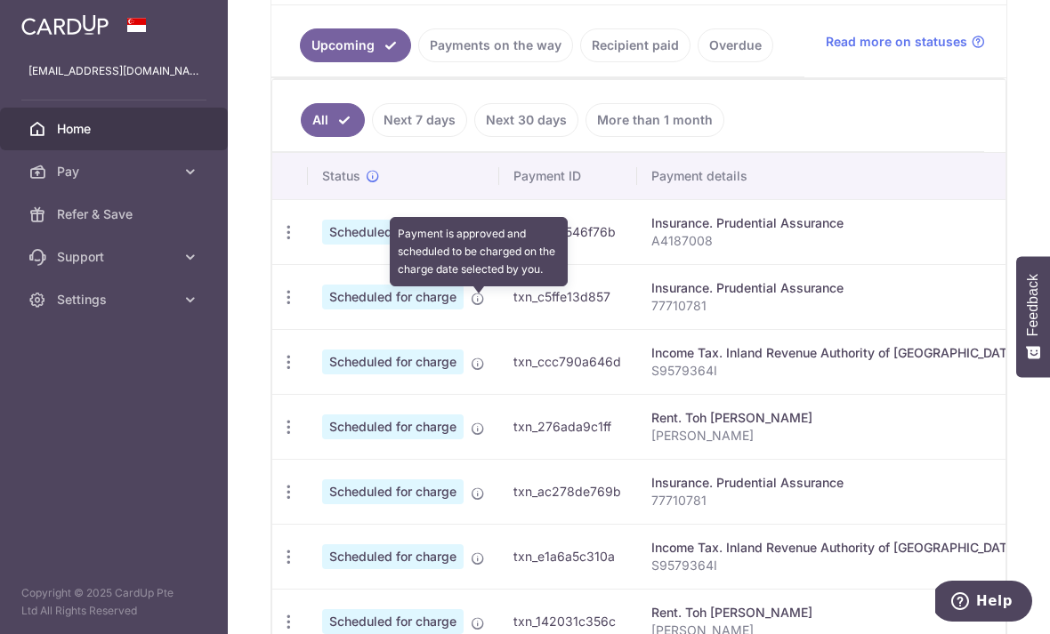
click at [471, 241] on icon at bounding box center [478, 234] width 14 height 14
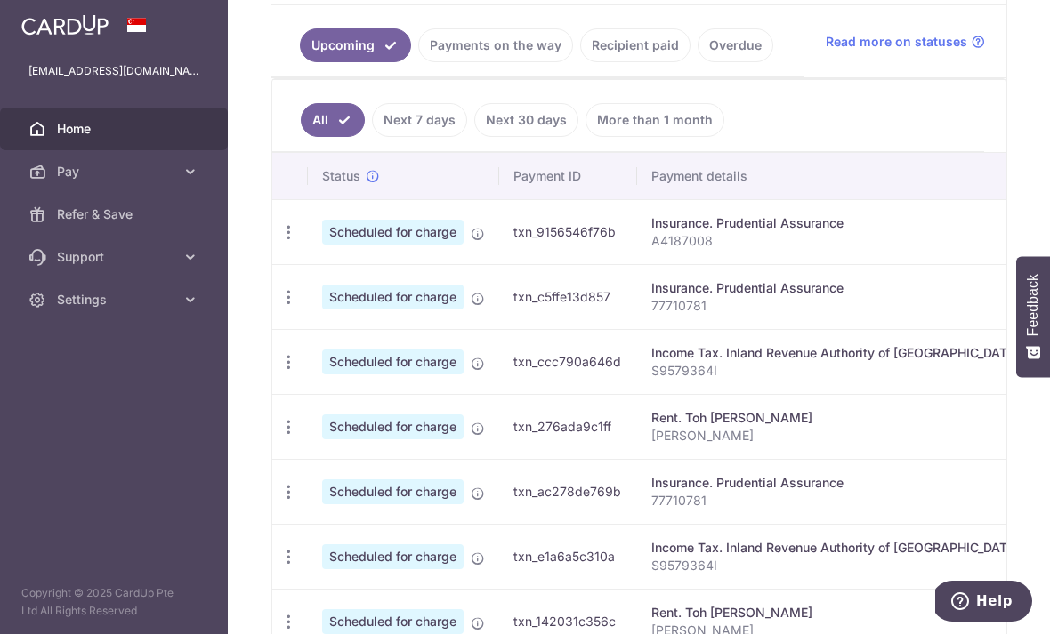
click at [652, 232] on div "Insurance. Prudential Assurance" at bounding box center [835, 223] width 368 height 18
click at [279, 242] on icon "button" at bounding box center [288, 232] width 19 height 19
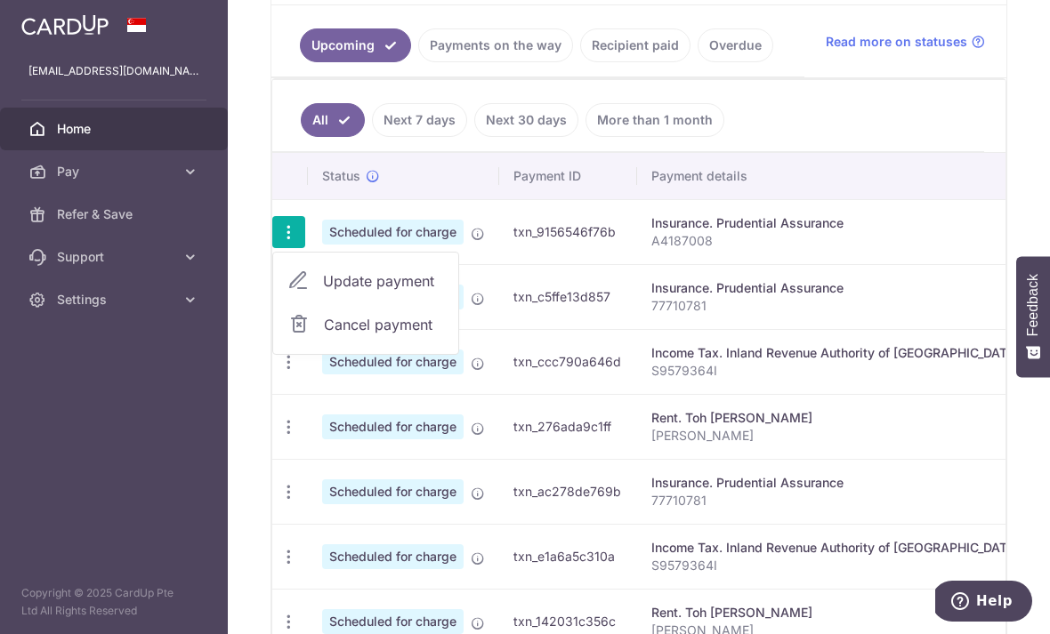
click at [323, 292] on span "Update payment" at bounding box center [383, 281] width 121 height 21
radio input "true"
type input "3,261.70"
type input "[DATE]"
type input "A4187008"
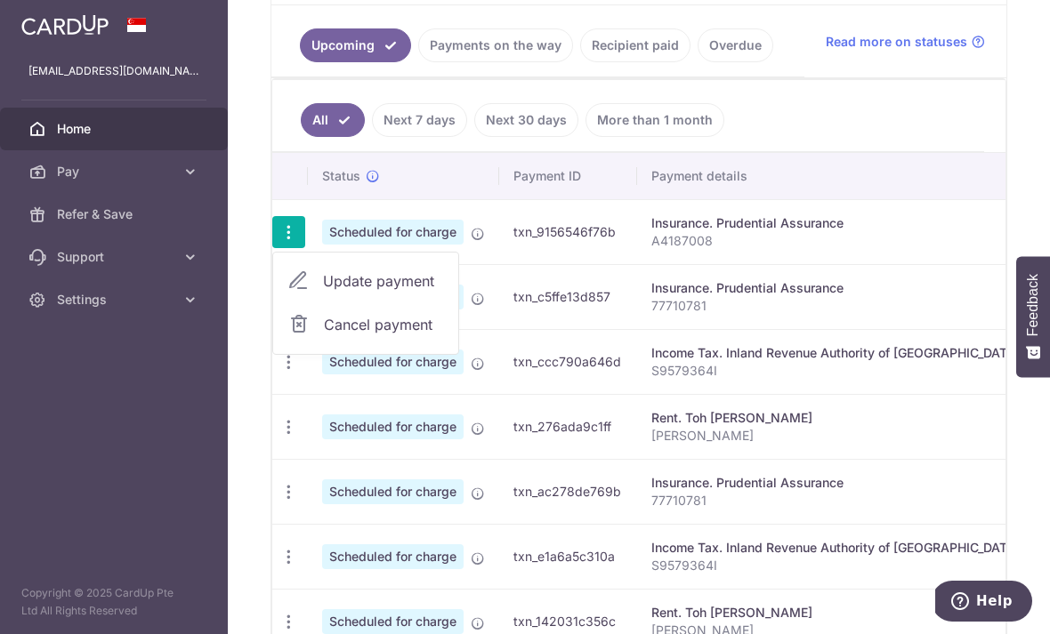
type input "OFF225"
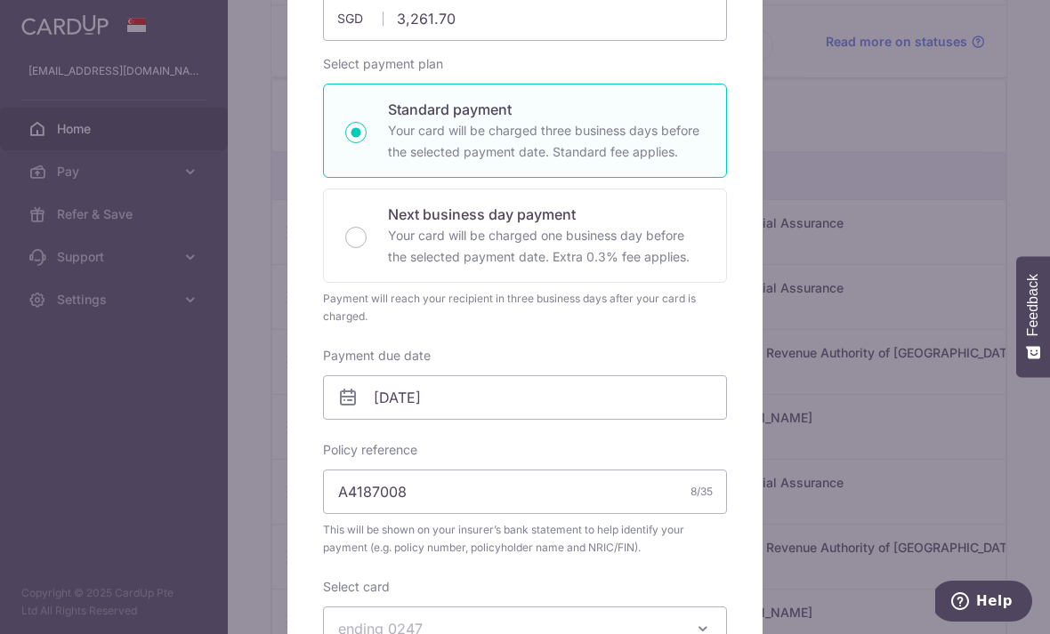
scroll to position [230, 0]
click at [874, 158] on div "Edit payment By clicking apply, you will make changes to all payments to Pruden…" at bounding box center [525, 317] width 1050 height 634
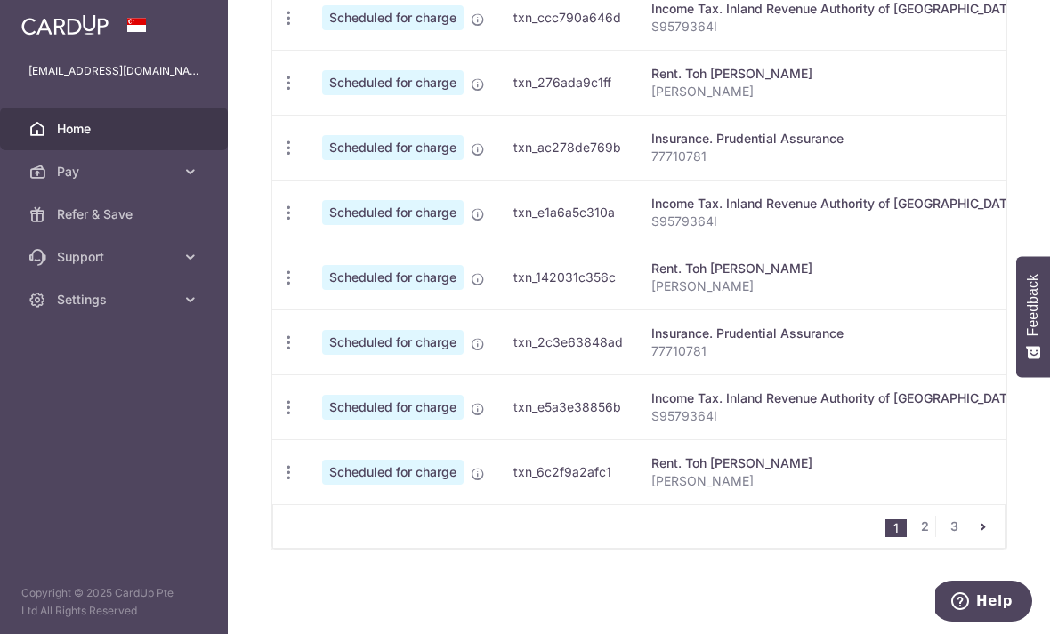
scroll to position [755, 0]
click at [908, 537] on ul "1 2 3" at bounding box center [944, 526] width 119 height 21
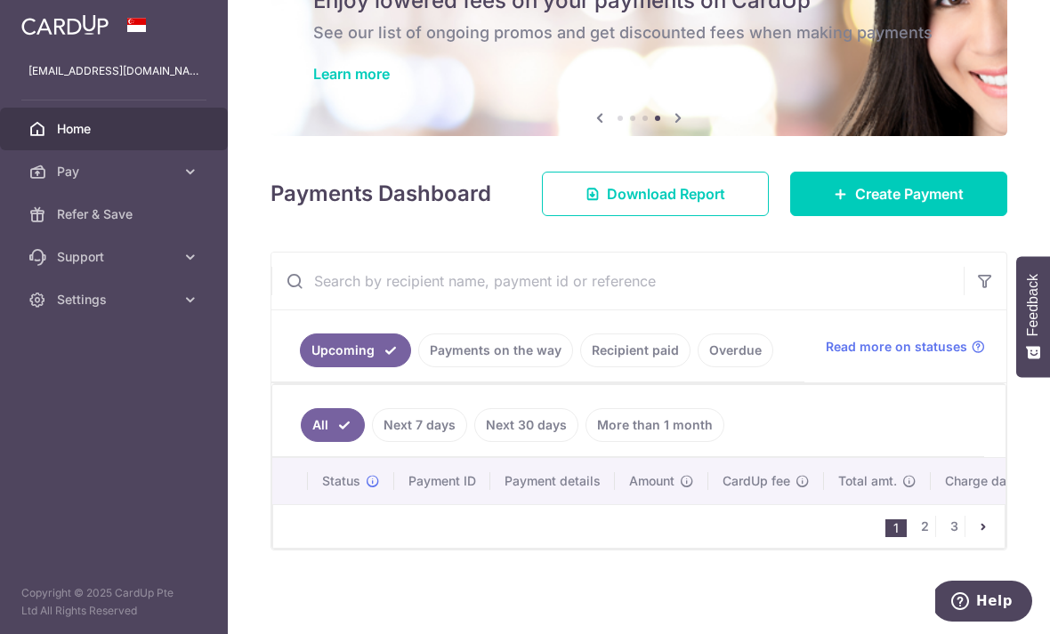
scroll to position [106, 0]
click at [886, 537] on li "1" at bounding box center [895, 529] width 21 height 18
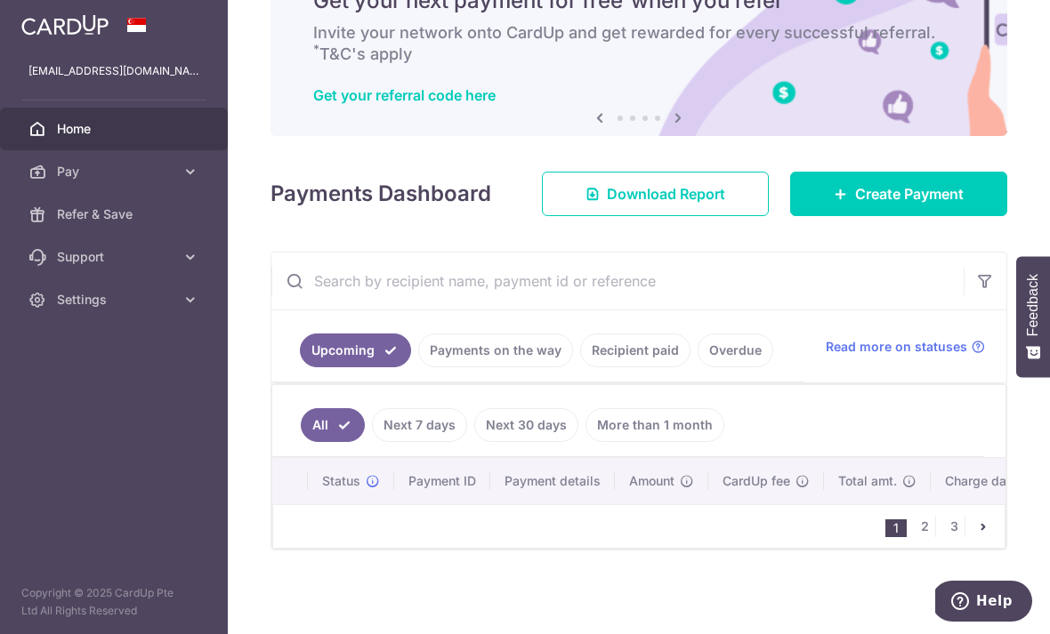
click at [300, 368] on link "Upcoming" at bounding box center [355, 351] width 111 height 34
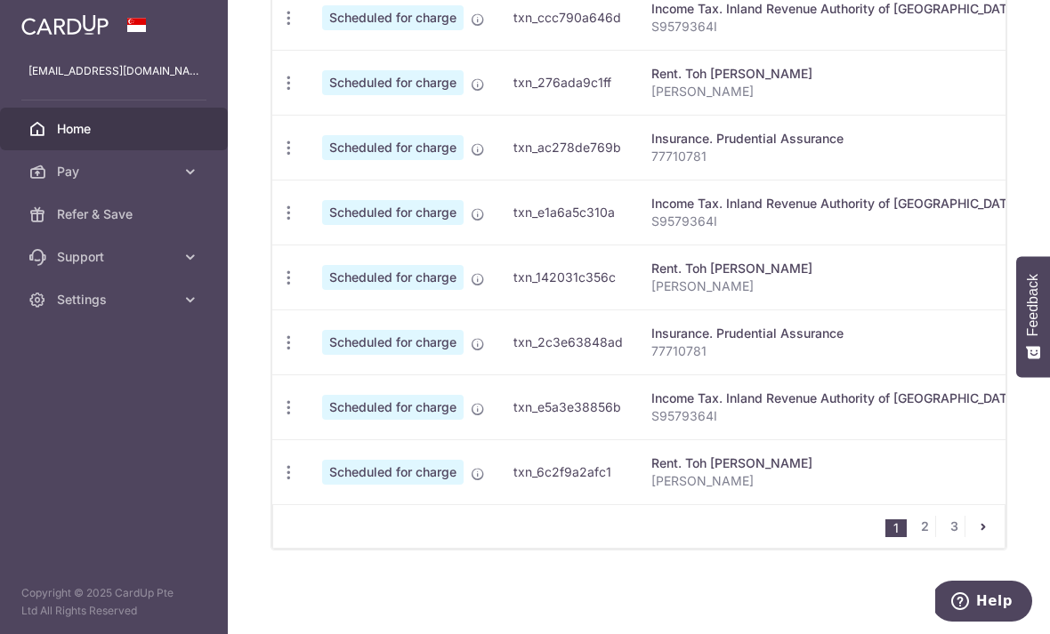
click at [922, 537] on link "2" at bounding box center [924, 526] width 21 height 21
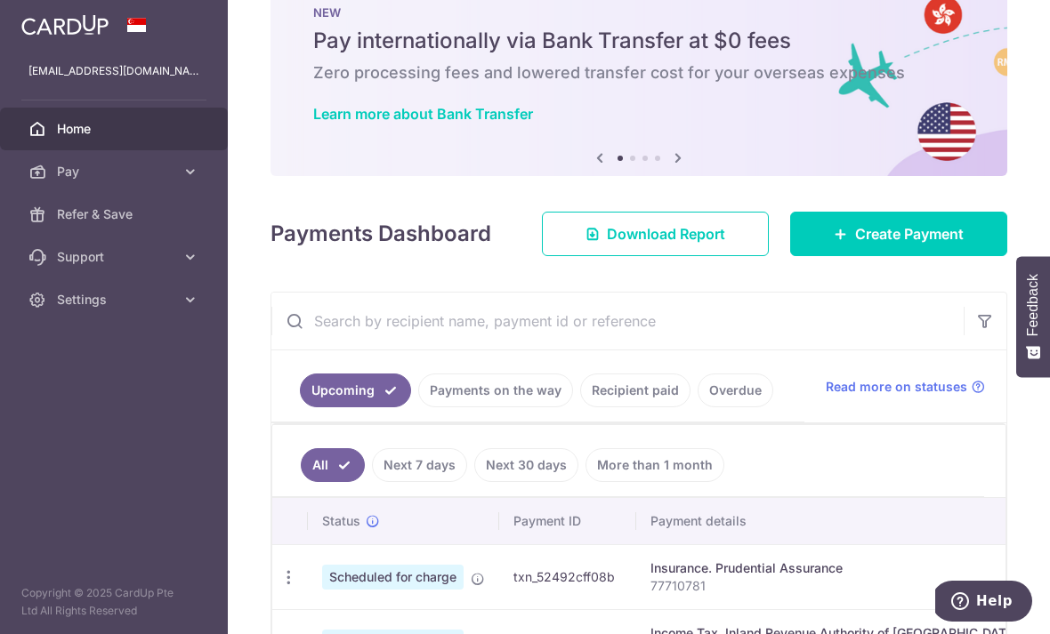
scroll to position [69, 0]
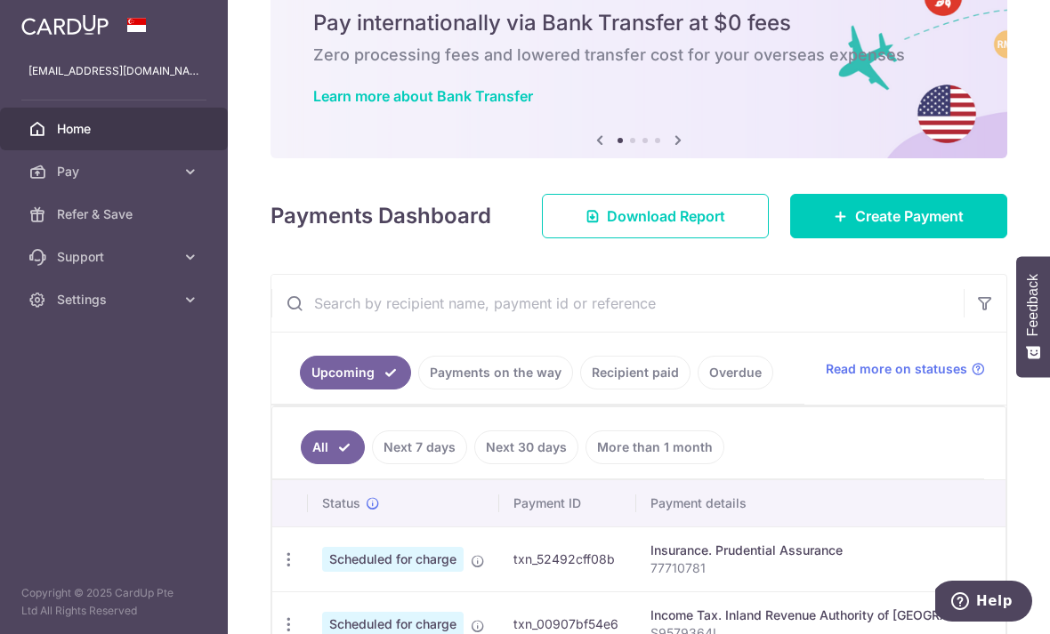
click at [674, 227] on span "Download Report" at bounding box center [666, 216] width 118 height 21
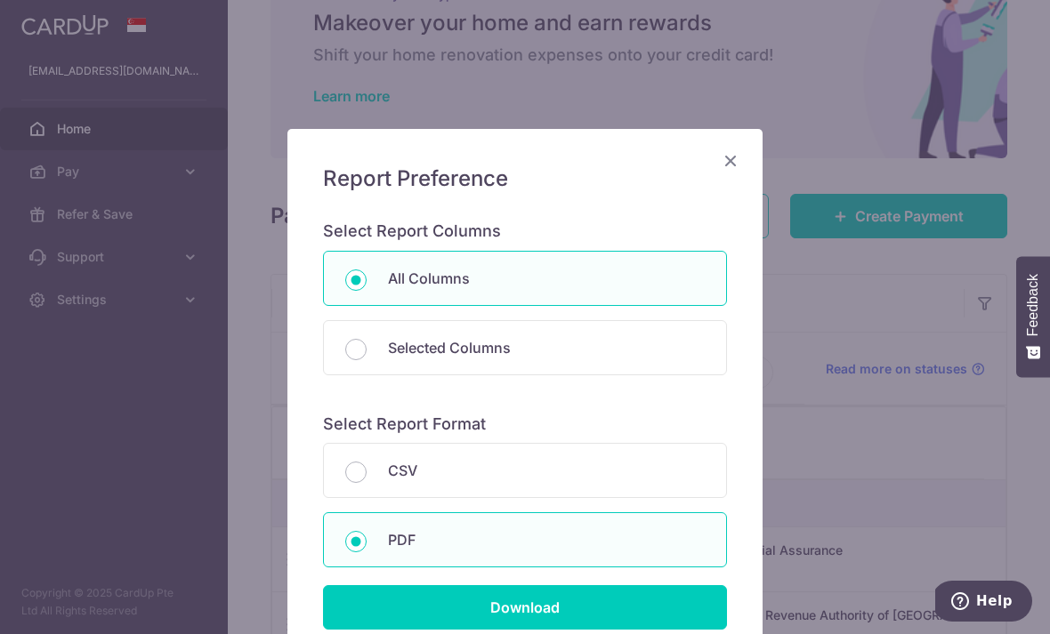
click at [655, 592] on input "Download" at bounding box center [525, 608] width 404 height 44
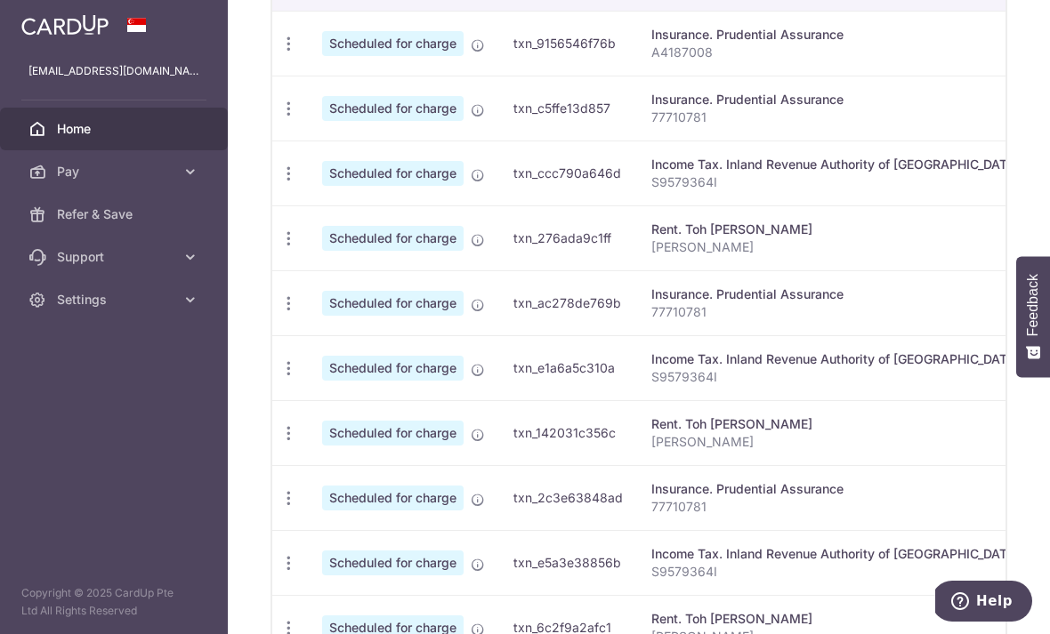
scroll to position [586, 0]
